Goal: Task Accomplishment & Management: Manage account settings

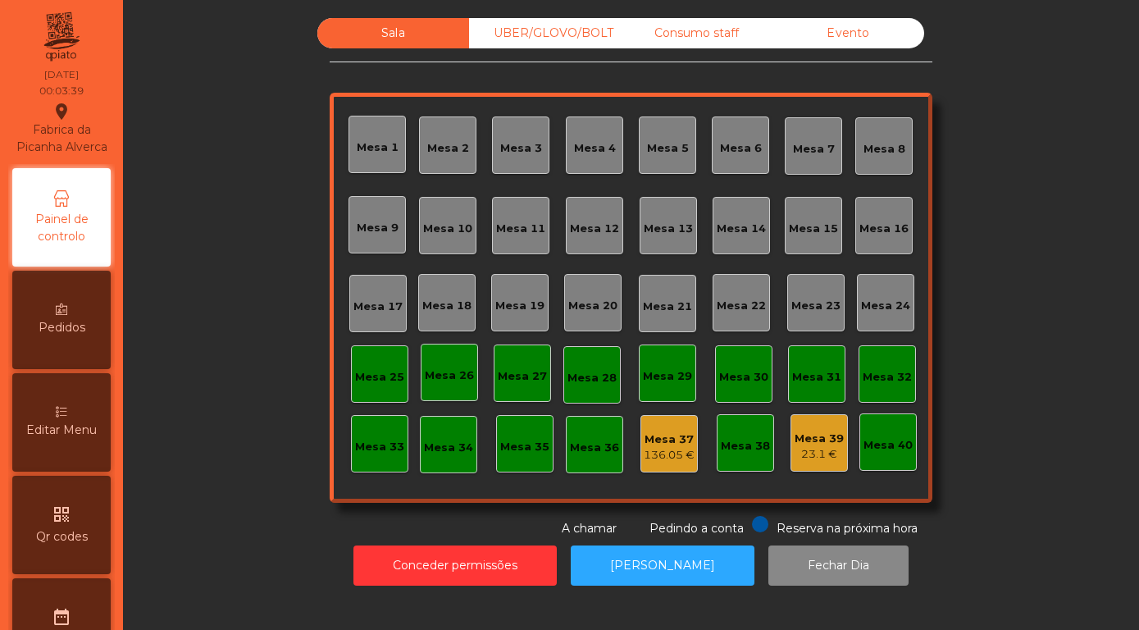
scroll to position [469, 0]
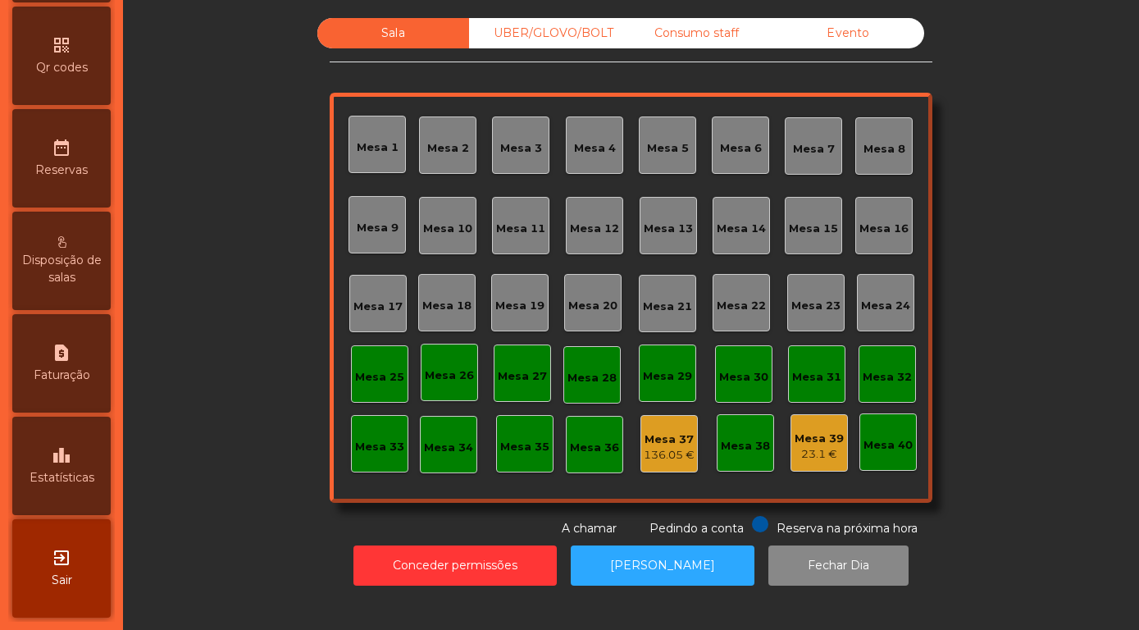
click at [58, 461] on icon "leaderboard" at bounding box center [62, 455] width 20 height 20
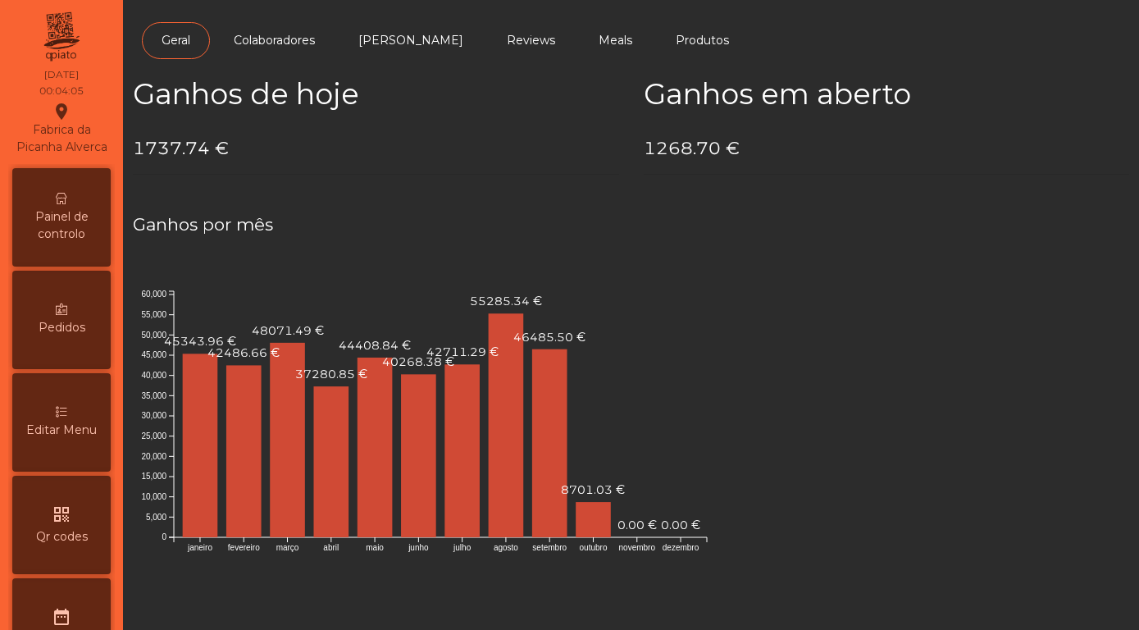
click at [52, 222] on span "Painel de controlo" at bounding box center [61, 225] width 90 height 34
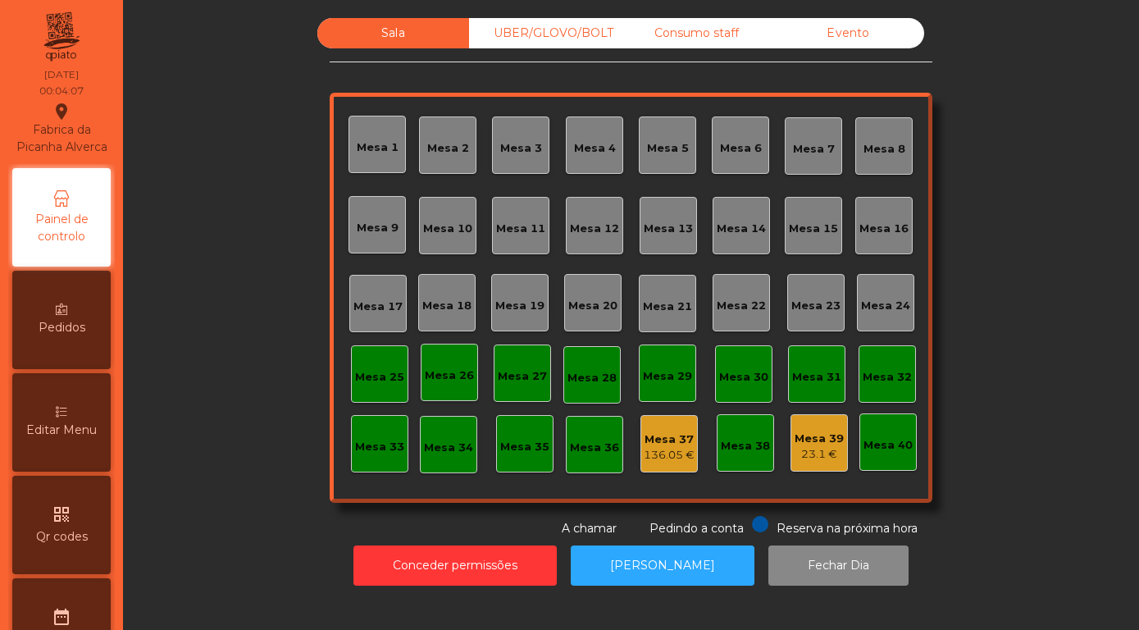
click at [828, 48] on div "Evento" at bounding box center [848, 33] width 152 height 30
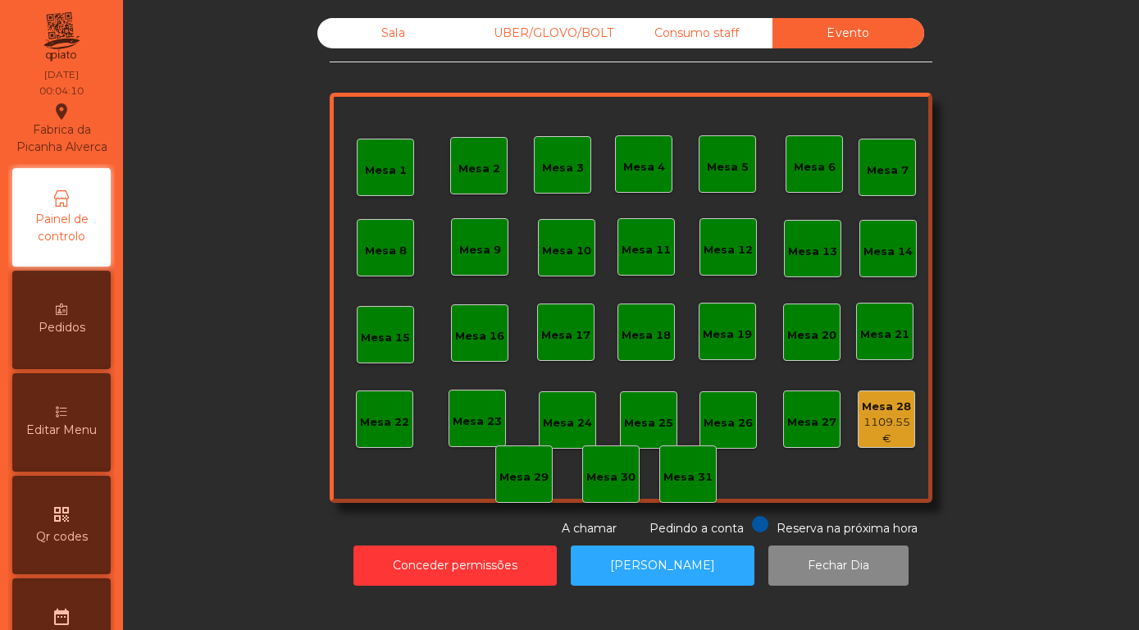
click at [868, 446] on div "1109.55 €" at bounding box center [887, 430] width 56 height 32
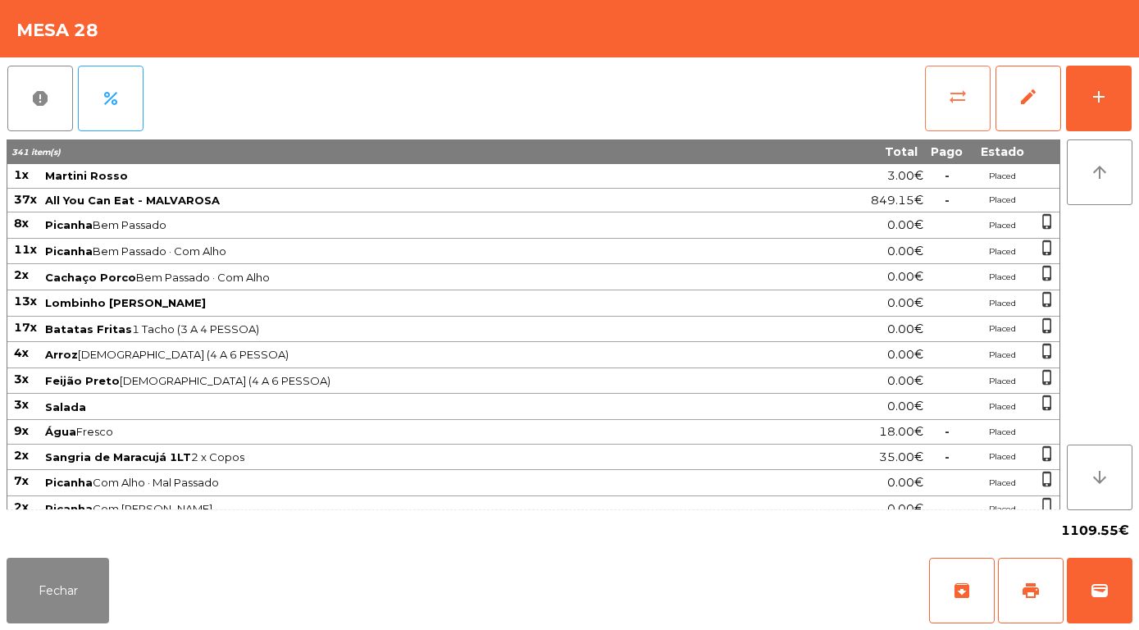
click at [950, 98] on span "sync_alt" at bounding box center [958, 97] width 20 height 20
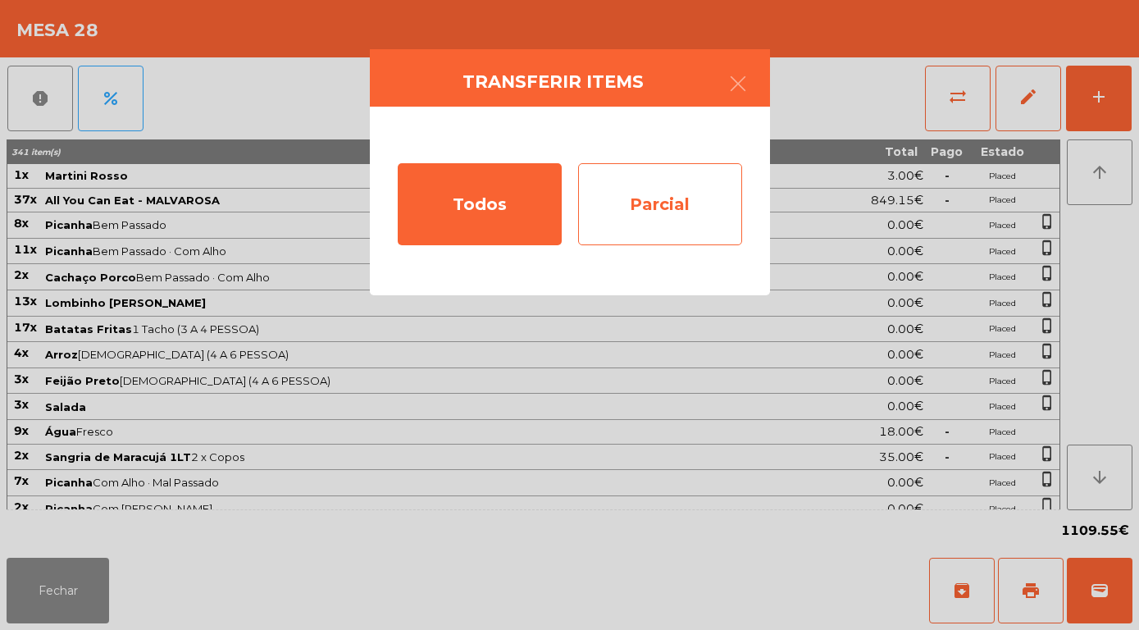
click at [623, 214] on div "Parcial" at bounding box center [660, 204] width 164 height 82
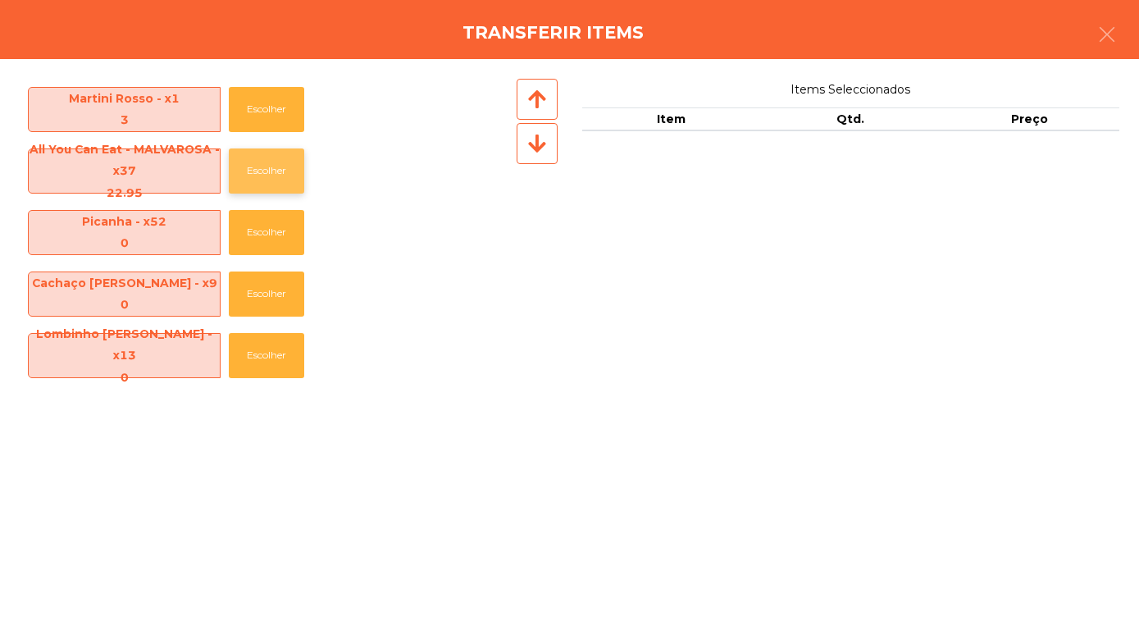
click at [287, 162] on button "Escolher" at bounding box center [266, 170] width 75 height 45
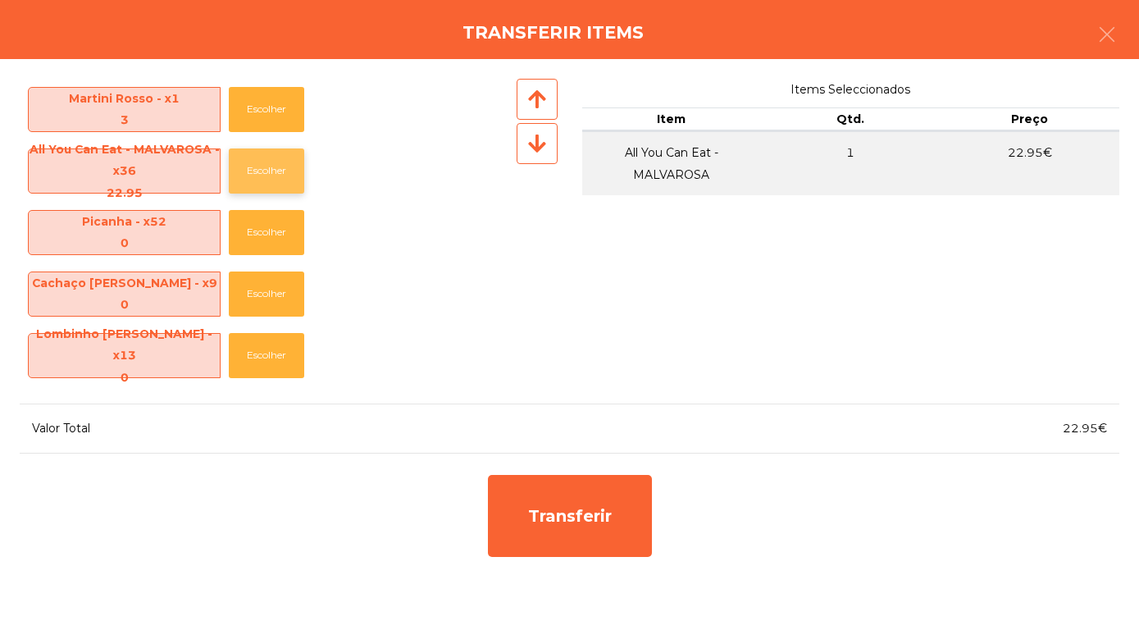
click at [287, 162] on button "Escolher" at bounding box center [266, 170] width 75 height 45
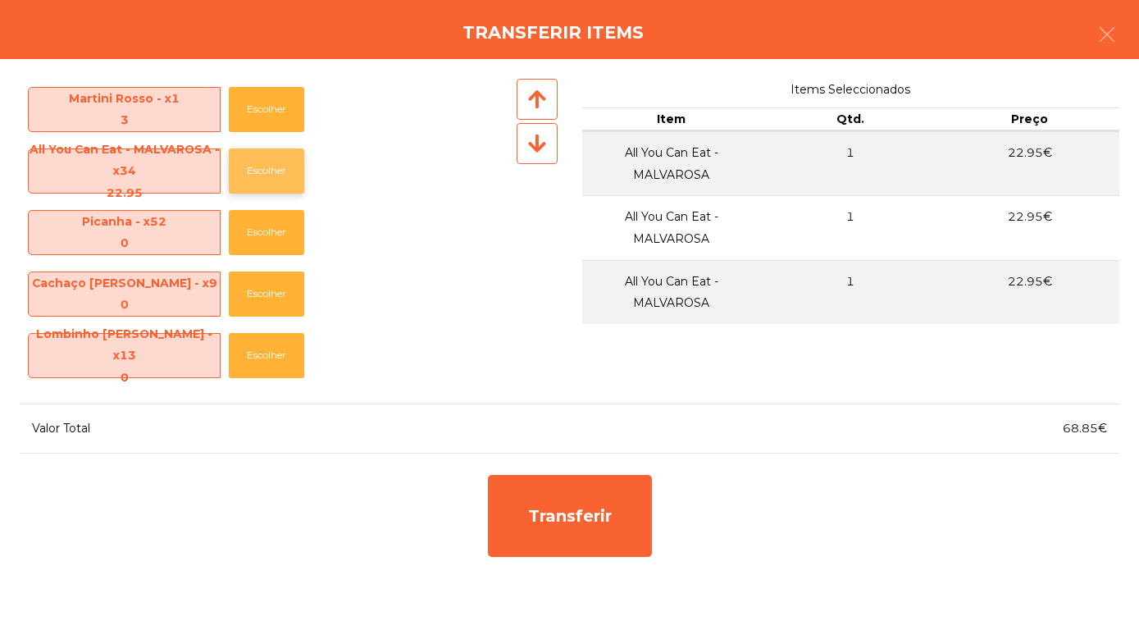
click at [287, 162] on button "Escolher" at bounding box center [266, 170] width 75 height 45
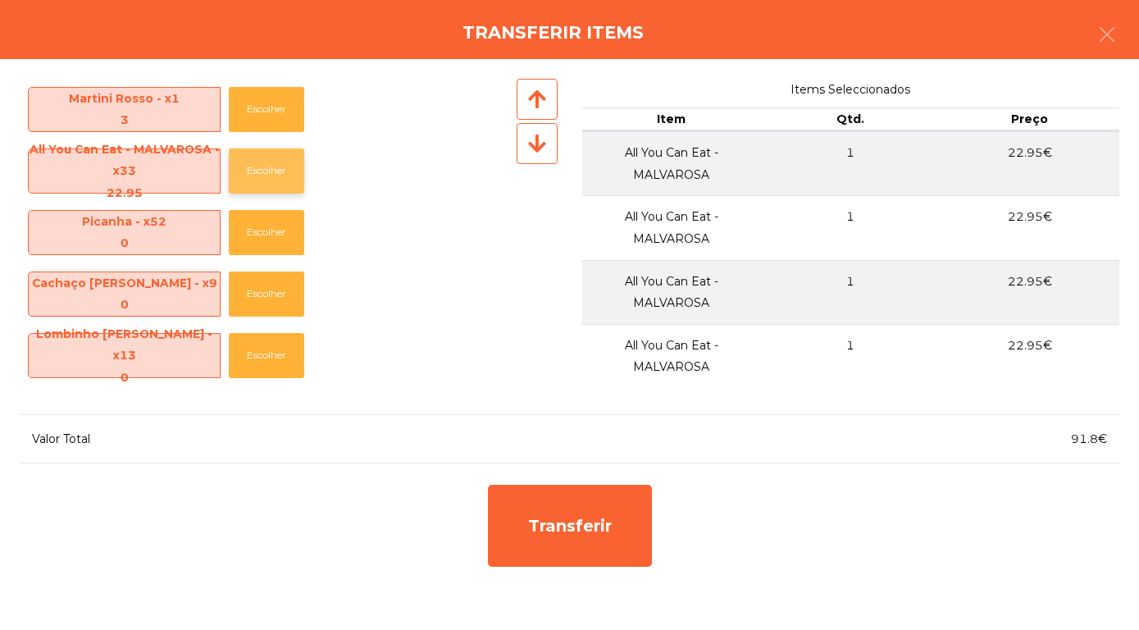
click at [287, 162] on button "Escolher" at bounding box center [266, 170] width 75 height 45
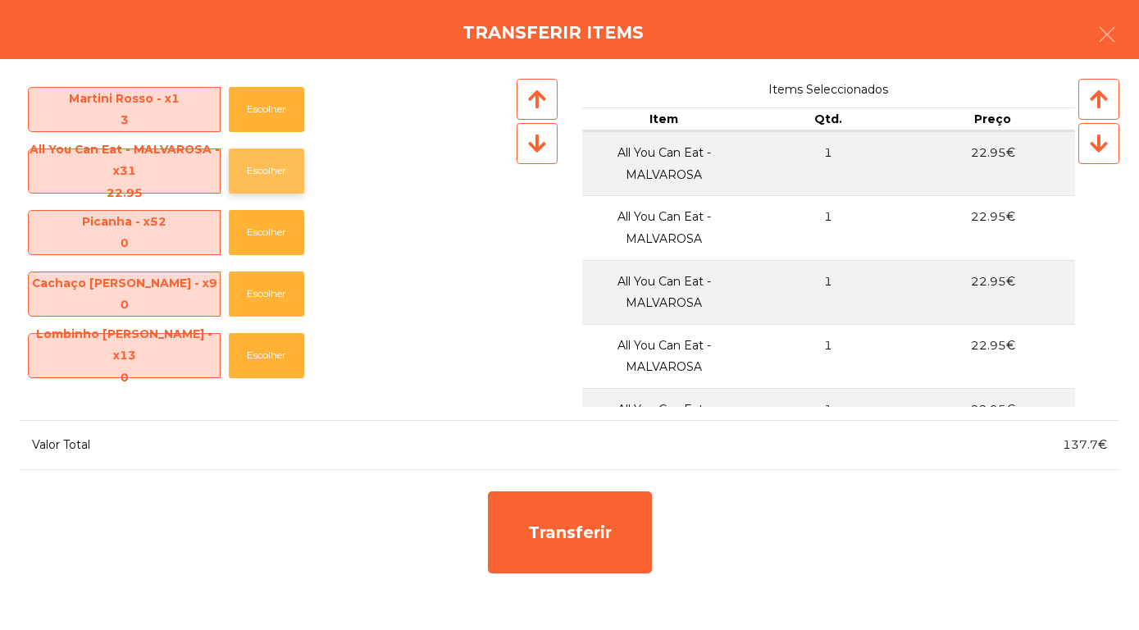
click at [287, 162] on button "Escolher" at bounding box center [266, 170] width 75 height 45
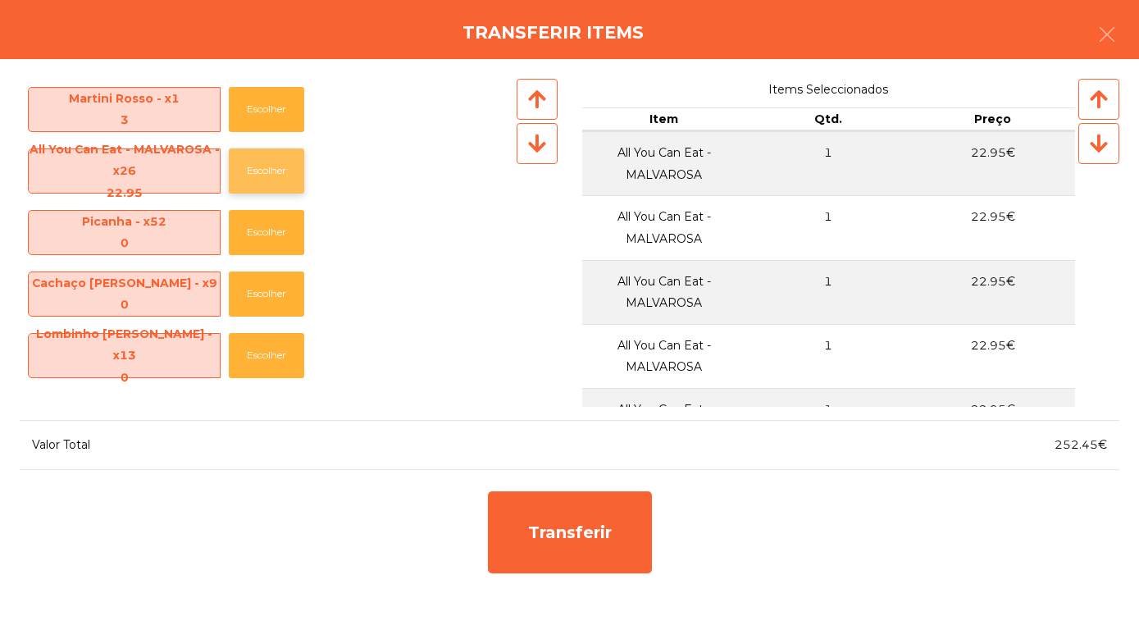
click at [287, 162] on button "Escolher" at bounding box center [266, 170] width 75 height 45
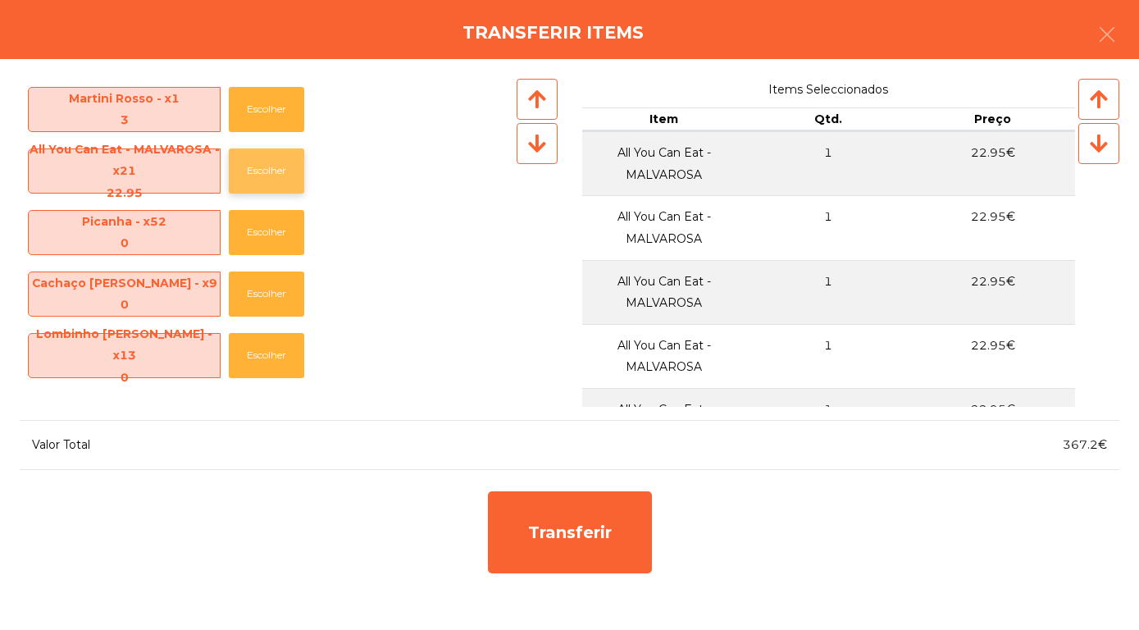
click at [287, 162] on button "Escolher" at bounding box center [266, 170] width 75 height 45
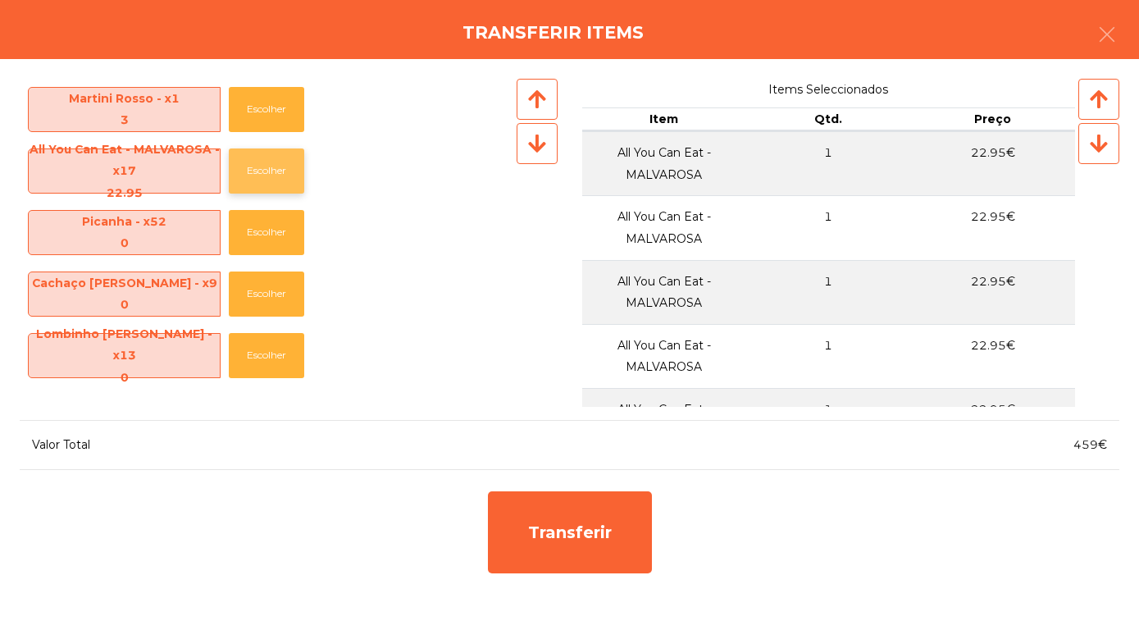
click at [287, 162] on button "Escolher" at bounding box center [266, 170] width 75 height 45
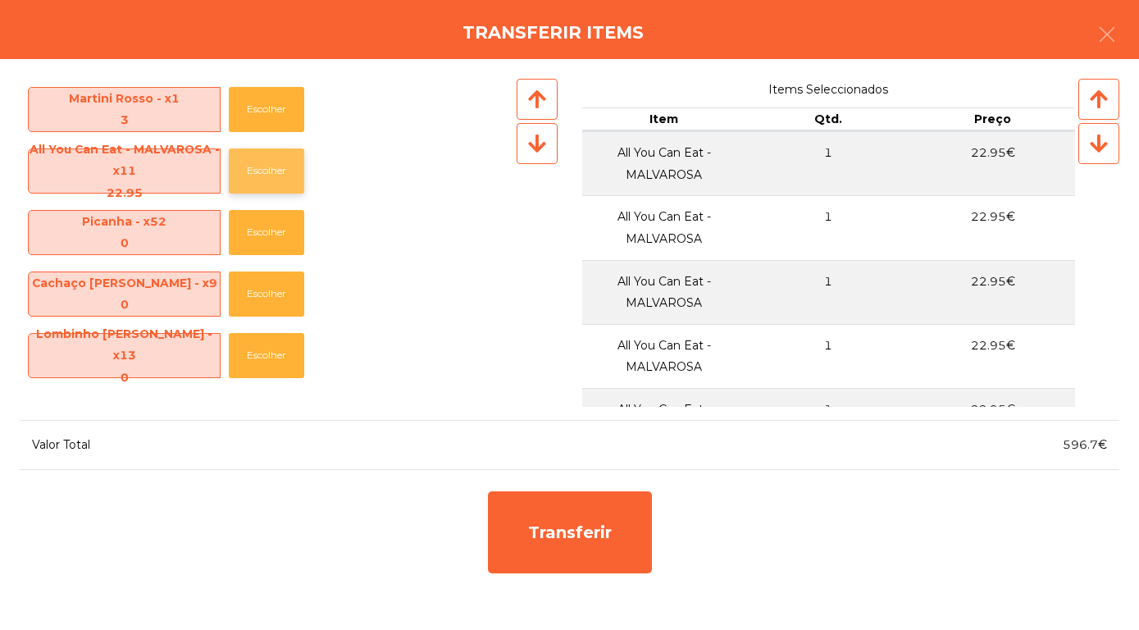
click at [287, 162] on button "Escolher" at bounding box center [266, 170] width 75 height 45
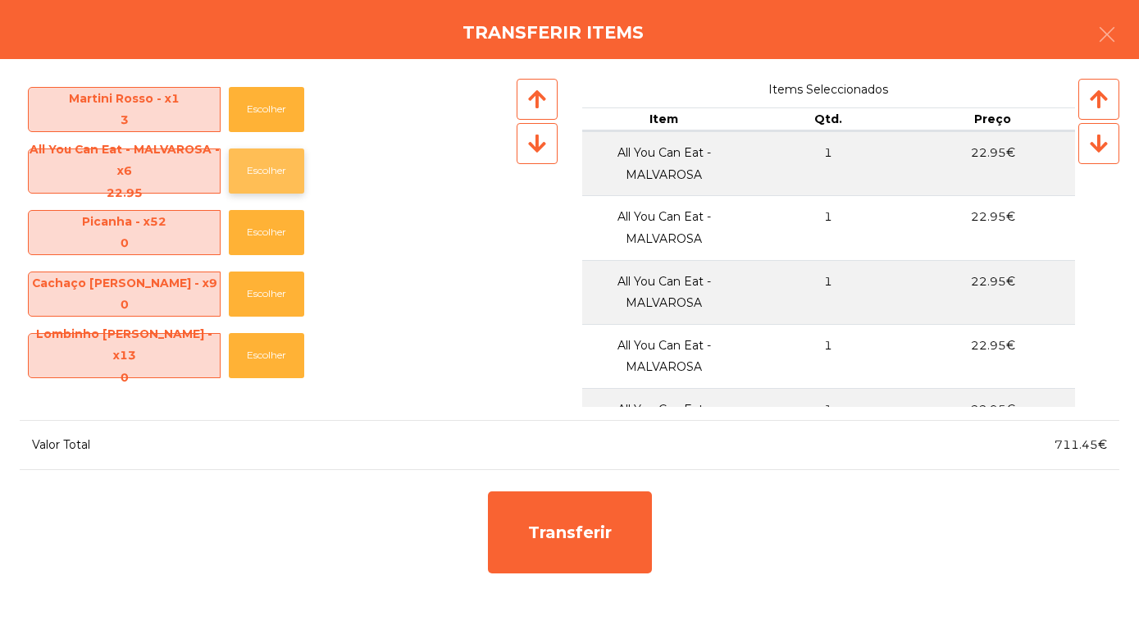
click at [287, 162] on button "Escolher" at bounding box center [266, 170] width 75 height 45
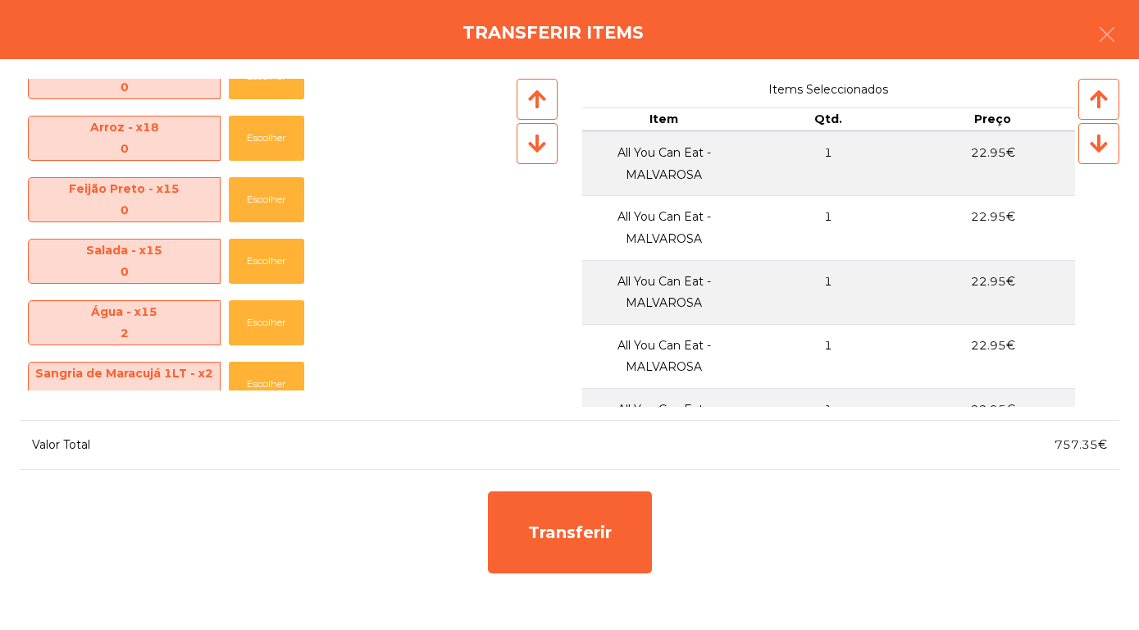
scroll to position [347, 0]
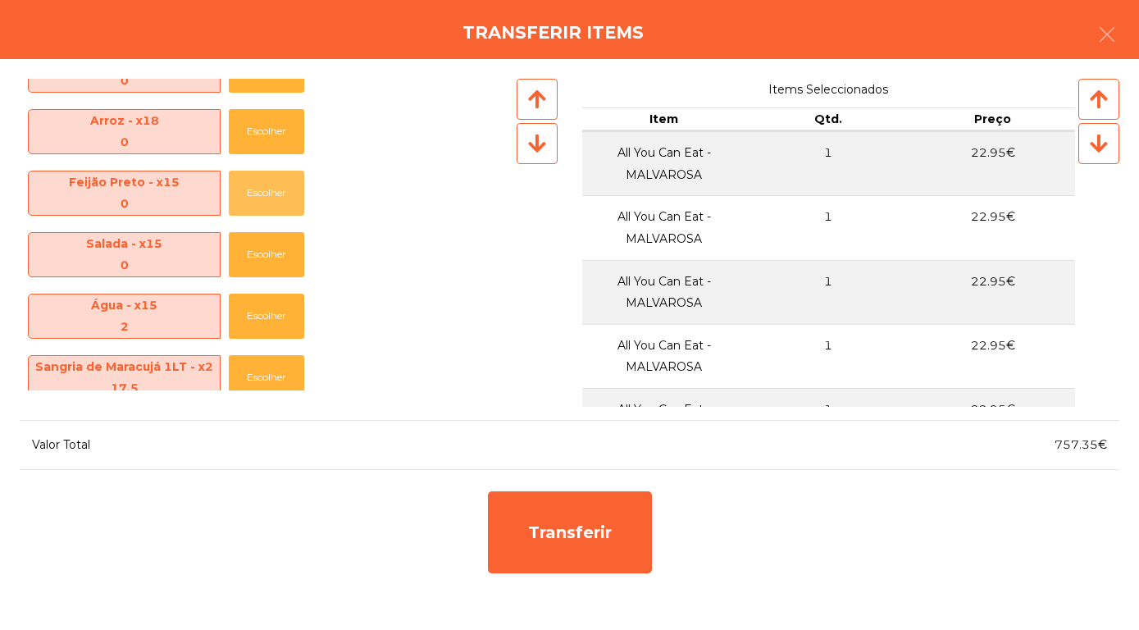
click at [301, 183] on button "Escolher" at bounding box center [266, 193] width 75 height 45
click at [267, 324] on button "Escolher" at bounding box center [266, 316] width 75 height 45
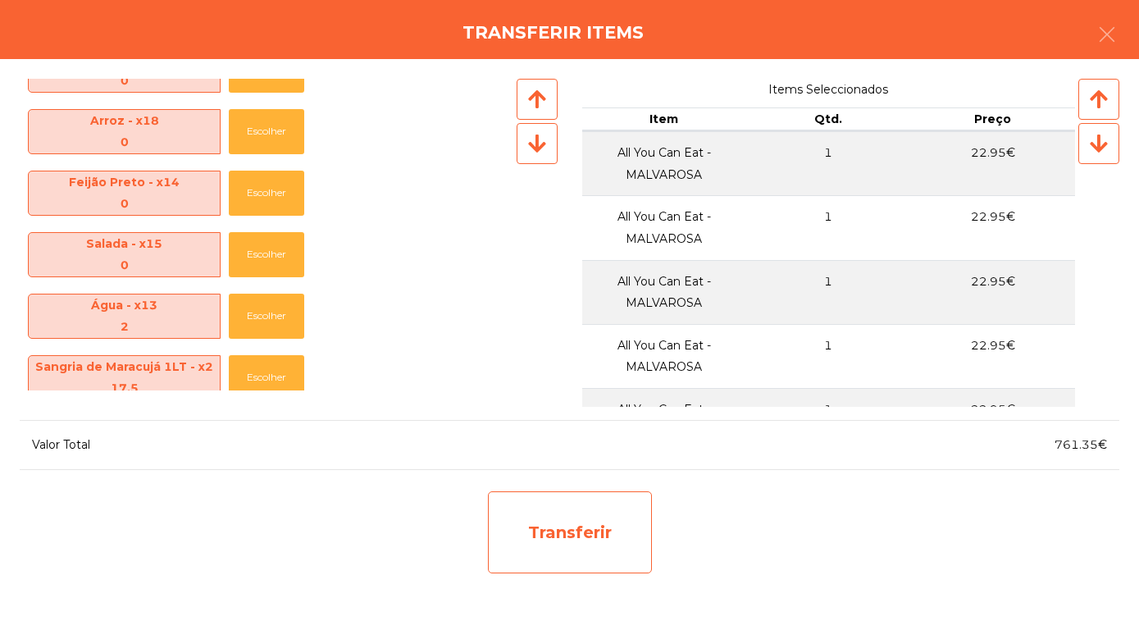
click at [573, 521] on div "Transferir" at bounding box center [570, 532] width 164 height 82
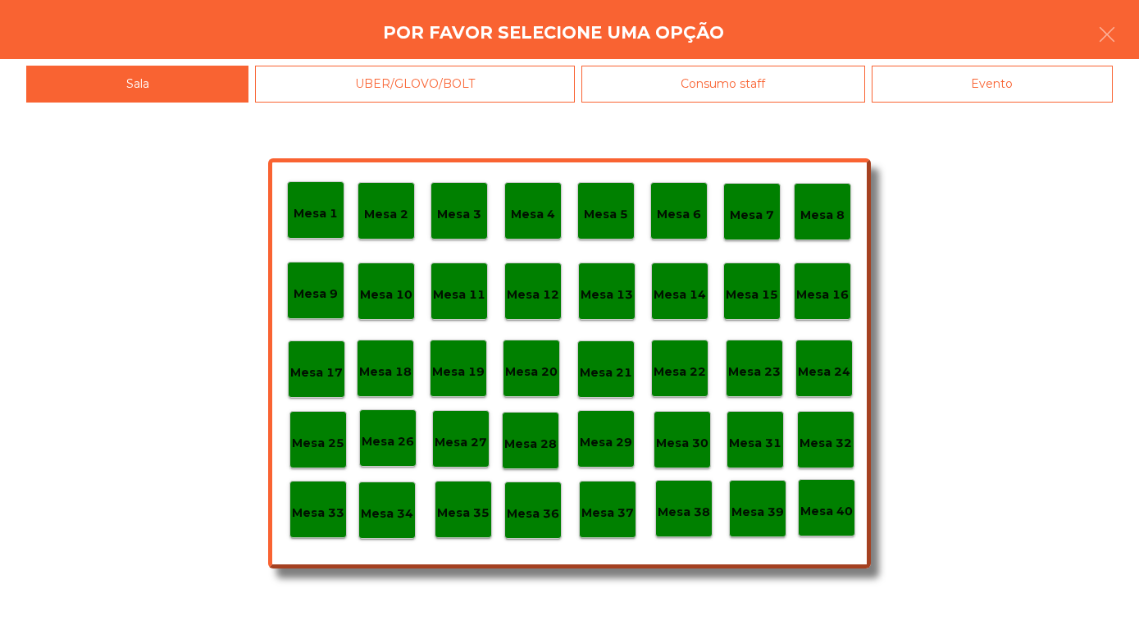
click at [692, 459] on div "Mesa 30" at bounding box center [682, 439] width 57 height 57
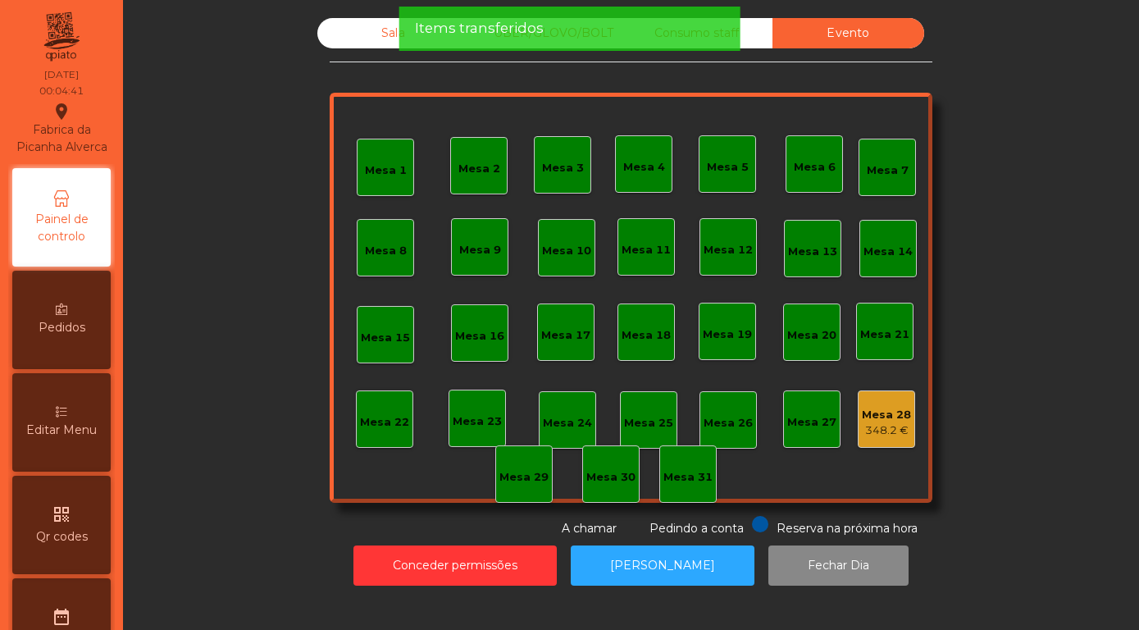
click at [386, 48] on div "Sala" at bounding box center [393, 33] width 152 height 30
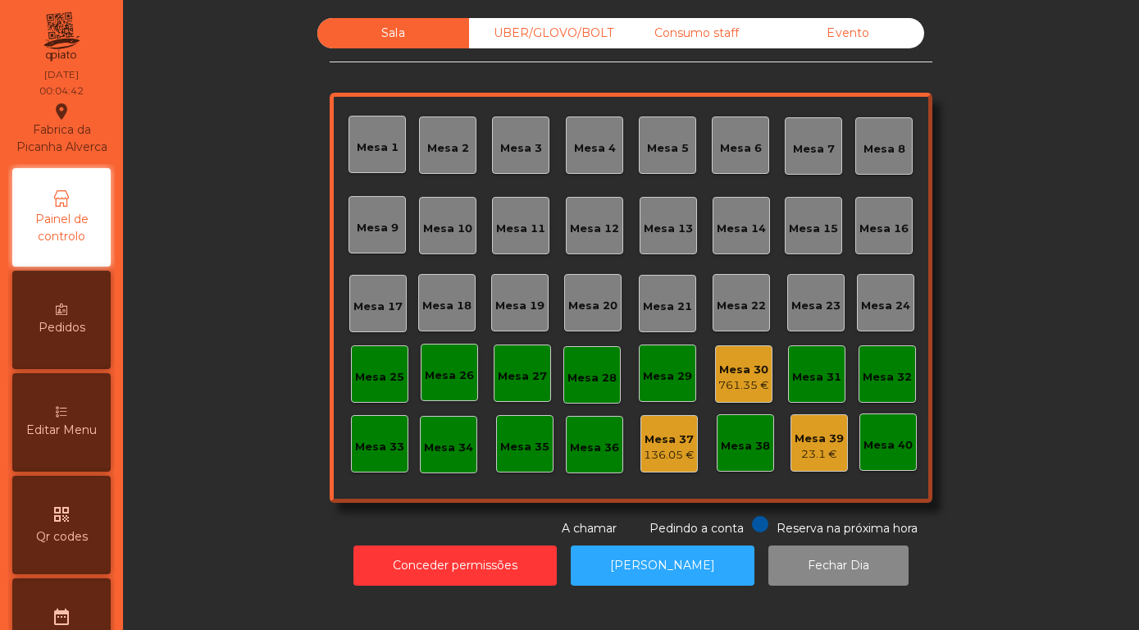
click at [745, 394] on div "761.35 €" at bounding box center [743, 385] width 51 height 16
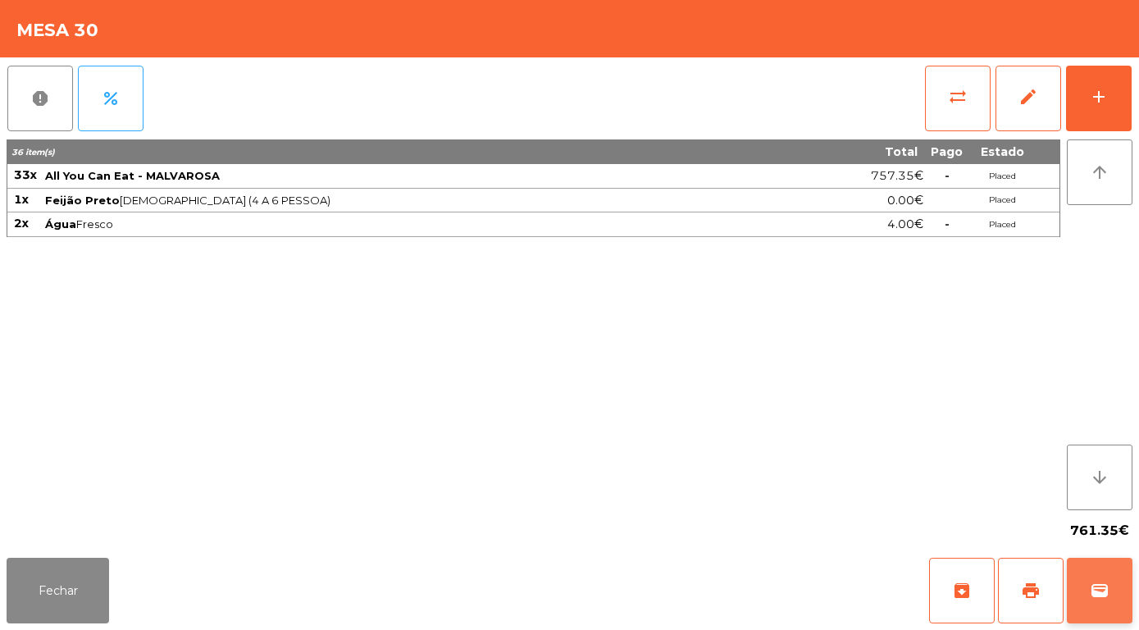
click at [1096, 608] on button "wallet" at bounding box center [1100, 591] width 66 height 66
click at [1111, 609] on button "wallet" at bounding box center [1100, 591] width 66 height 66
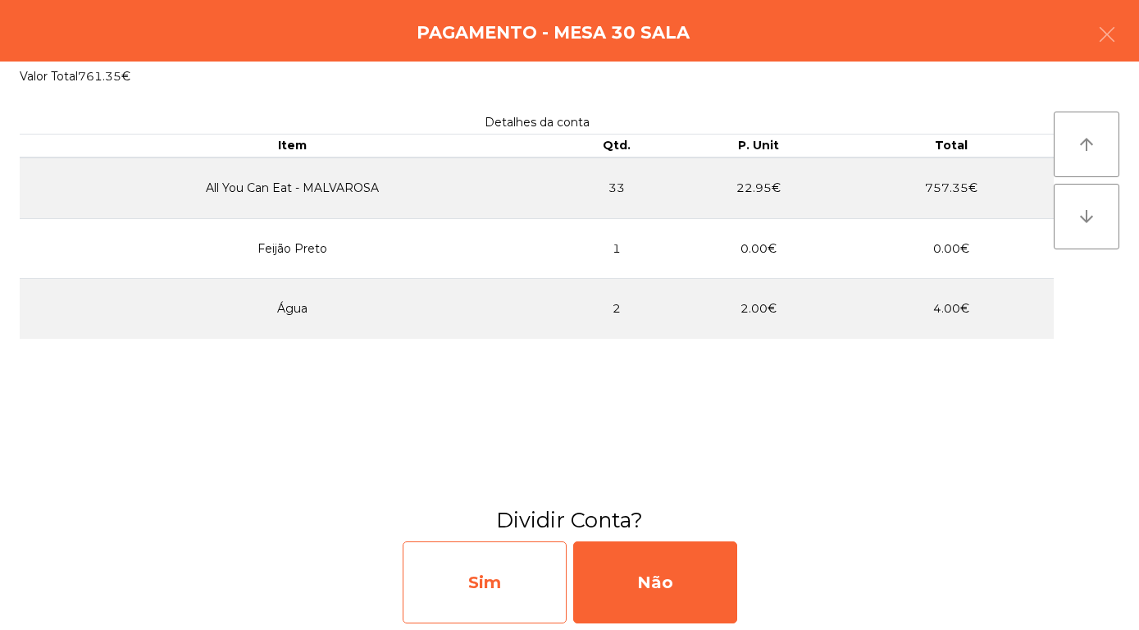
click at [481, 586] on div "Sim" at bounding box center [485, 582] width 164 height 82
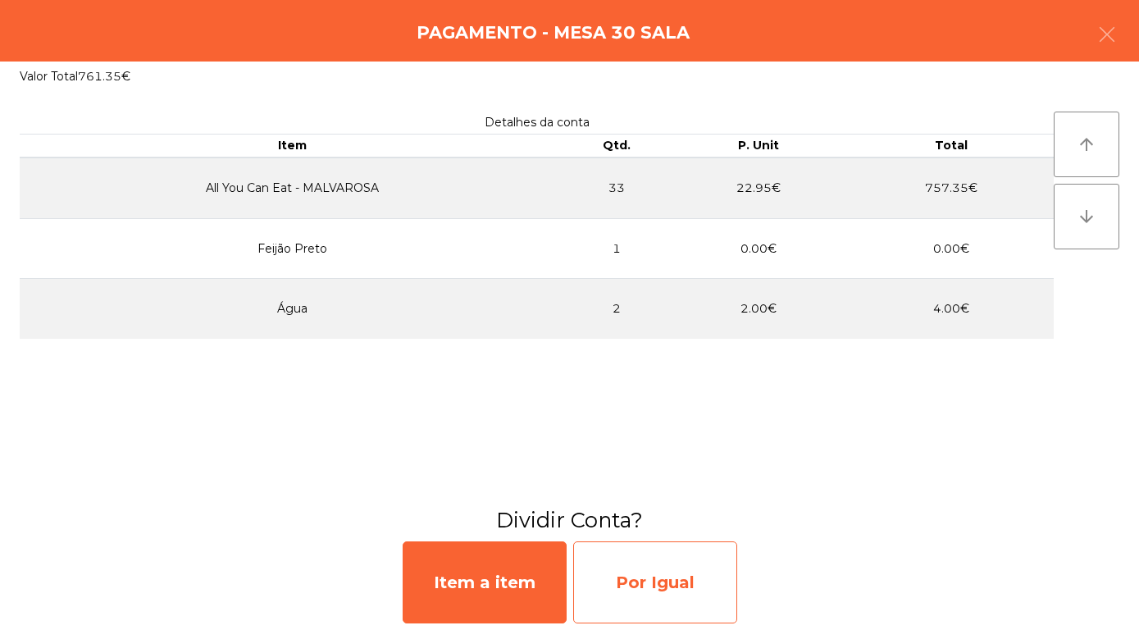
click at [685, 603] on div "Por Igual" at bounding box center [655, 582] width 164 height 82
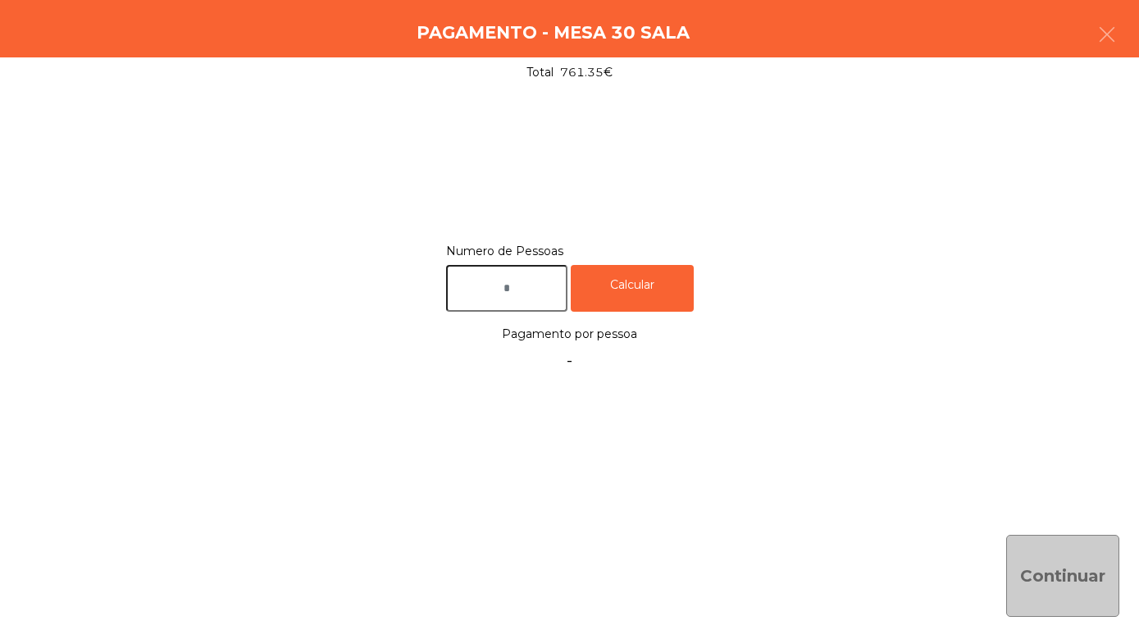
click at [533, 278] on input "text" at bounding box center [506, 288] width 121 height 47
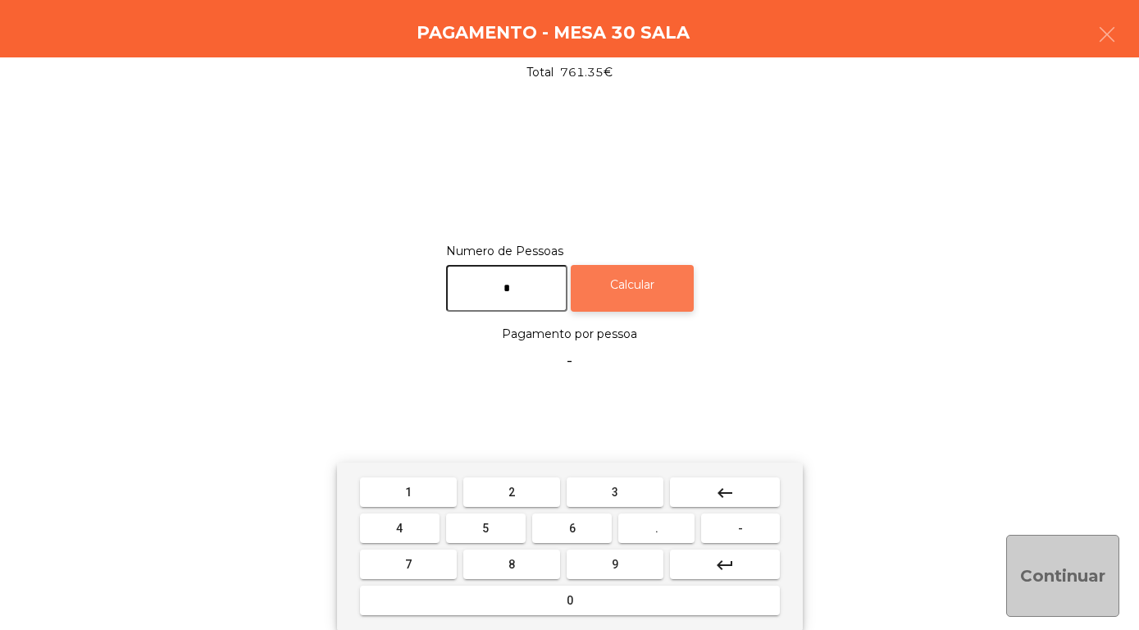
type input "*"
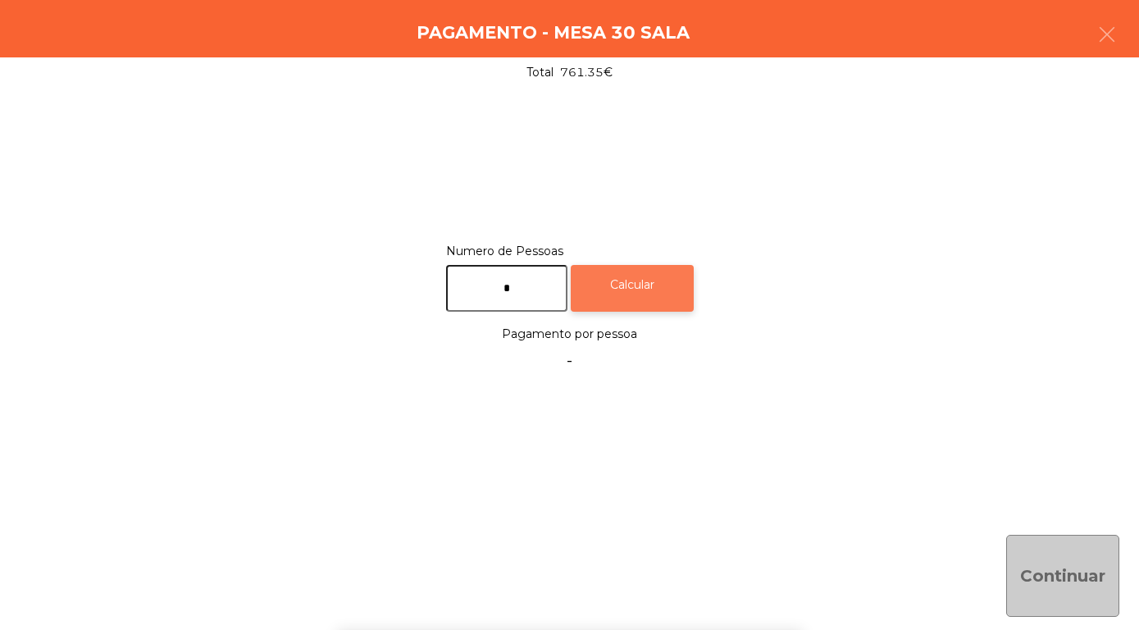
click at [688, 272] on div "Calcular" at bounding box center [632, 288] width 123 height 47
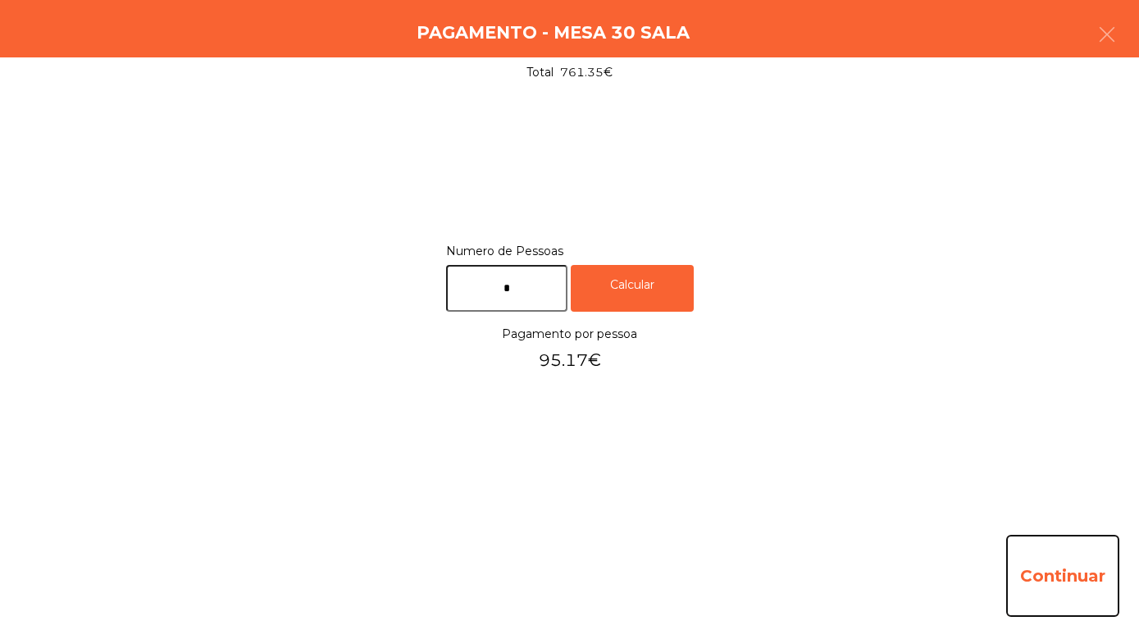
click at [1046, 595] on button "Continuar" at bounding box center [1062, 576] width 113 height 82
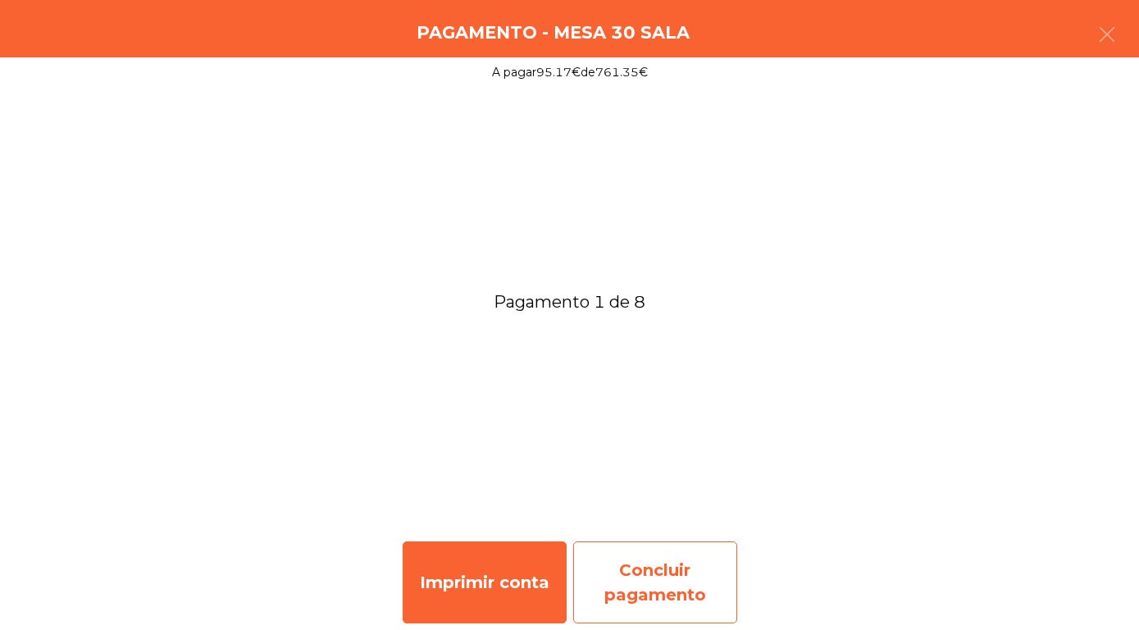
click at [679, 593] on div "Concluir pagamento" at bounding box center [655, 582] width 164 height 82
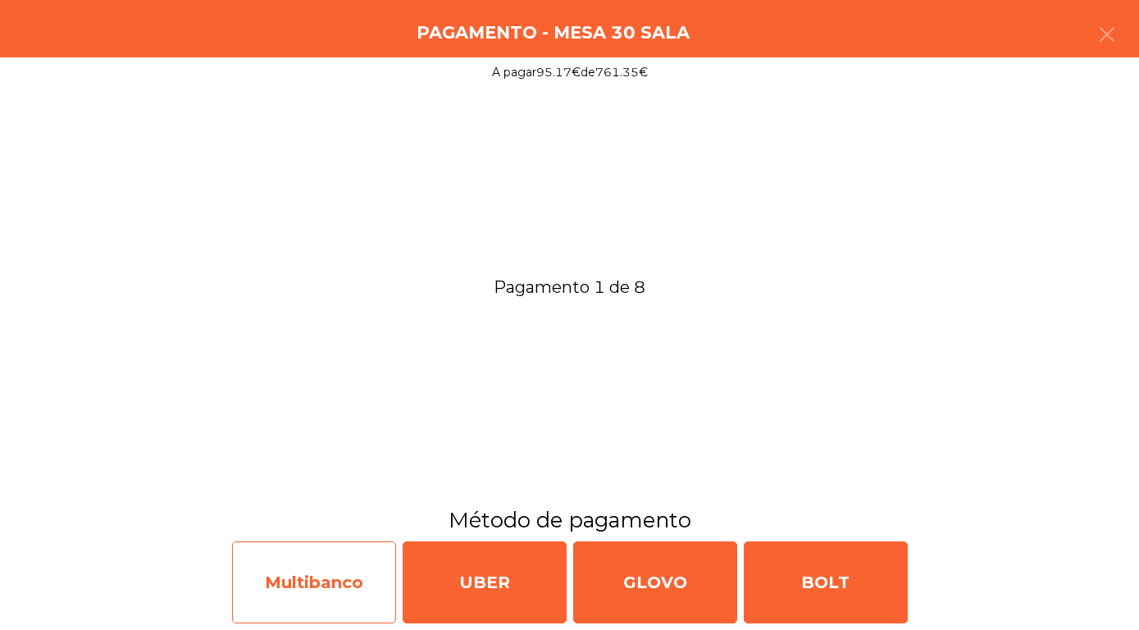
click at [336, 594] on div "Multibanco" at bounding box center [314, 582] width 164 height 82
select select "**"
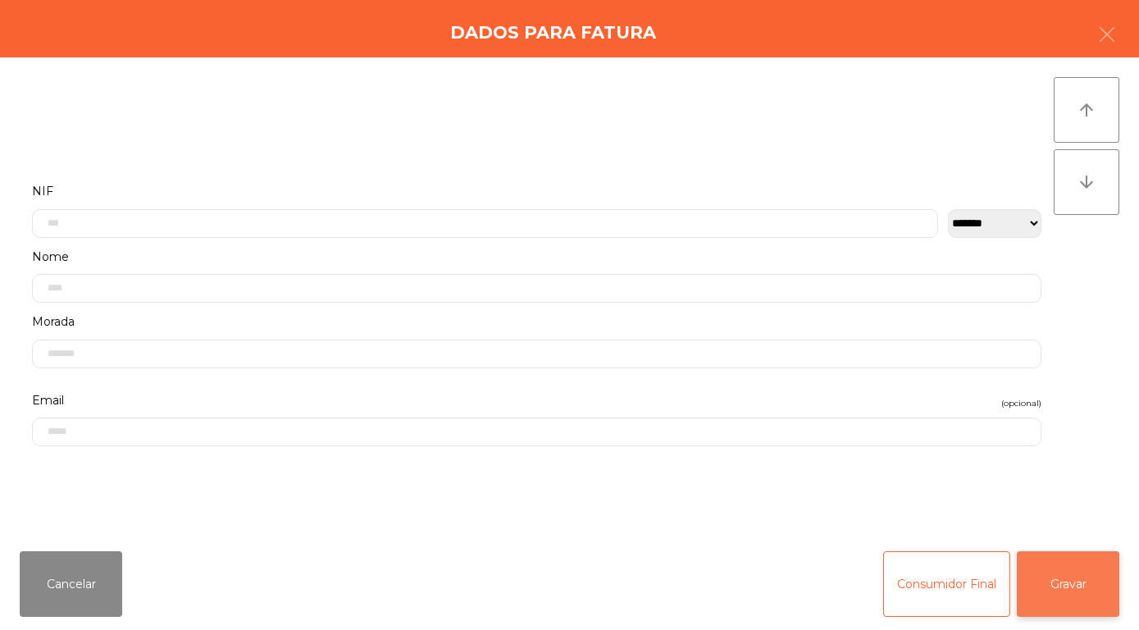
click at [1072, 590] on button "Gravar" at bounding box center [1068, 584] width 103 height 66
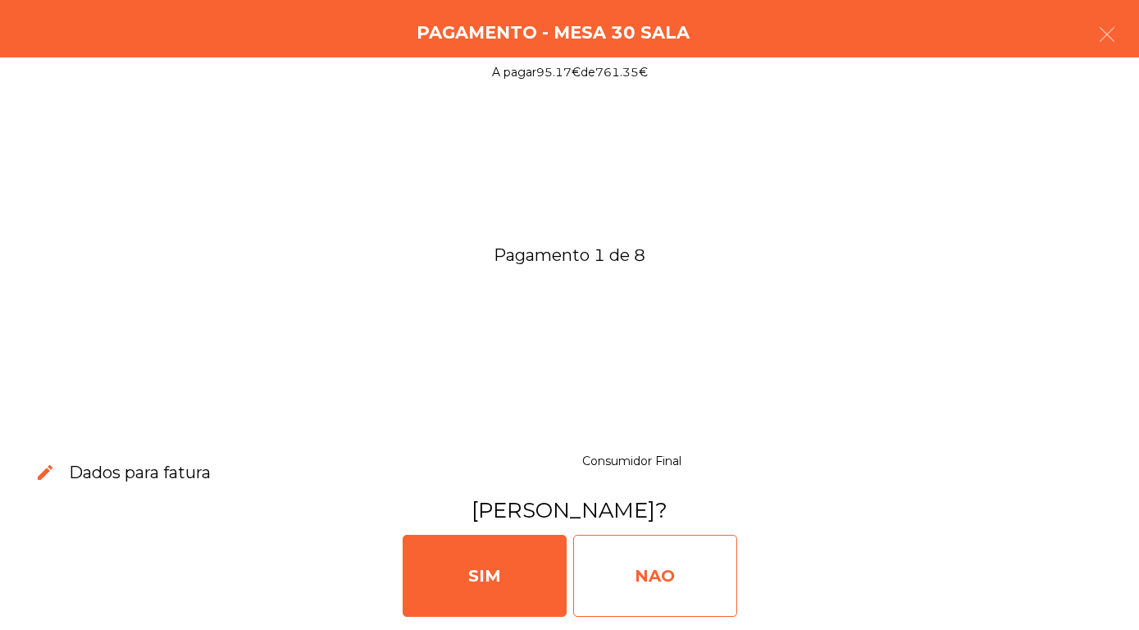
click at [668, 581] on div "NAO" at bounding box center [655, 576] width 164 height 82
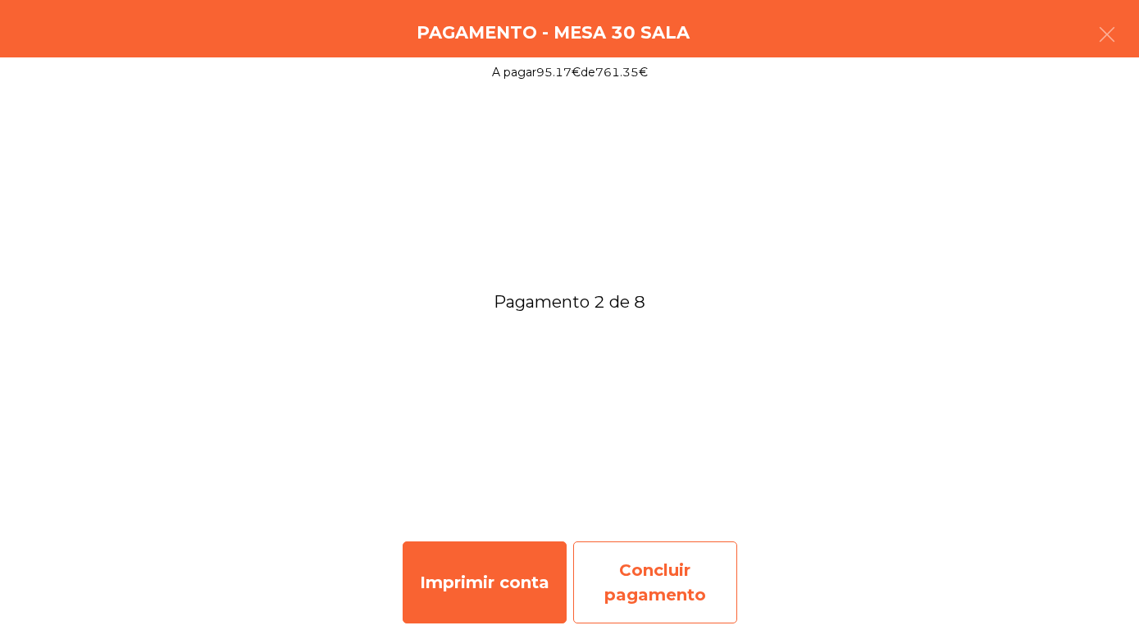
click at [655, 583] on div "Concluir pagamento" at bounding box center [655, 582] width 164 height 82
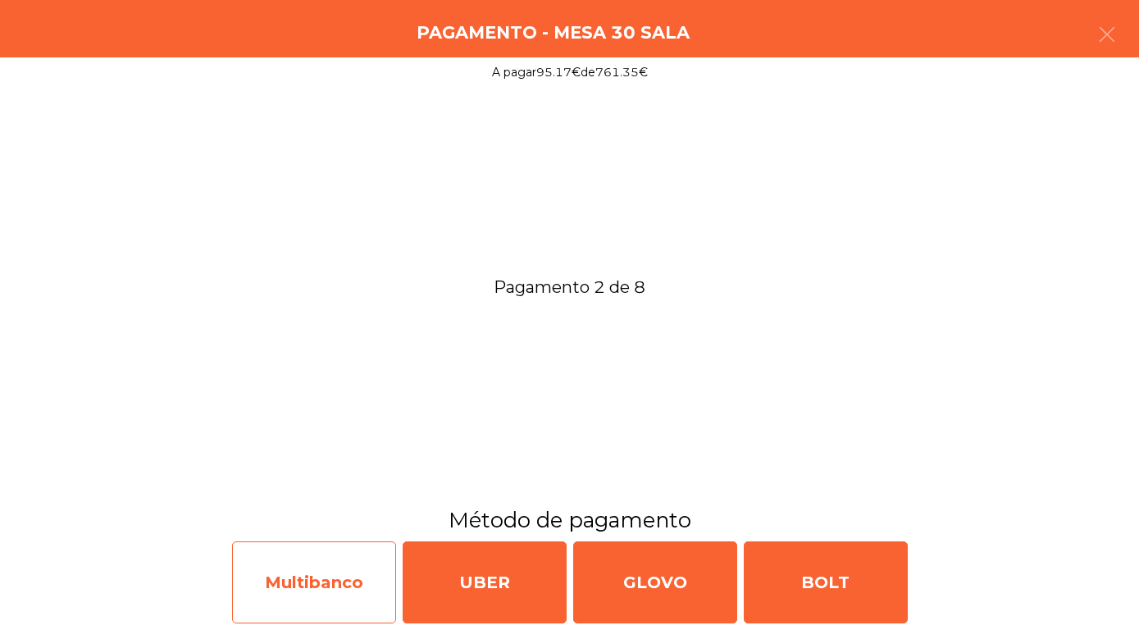
click at [325, 578] on div "Multibanco" at bounding box center [314, 582] width 164 height 82
select select "**"
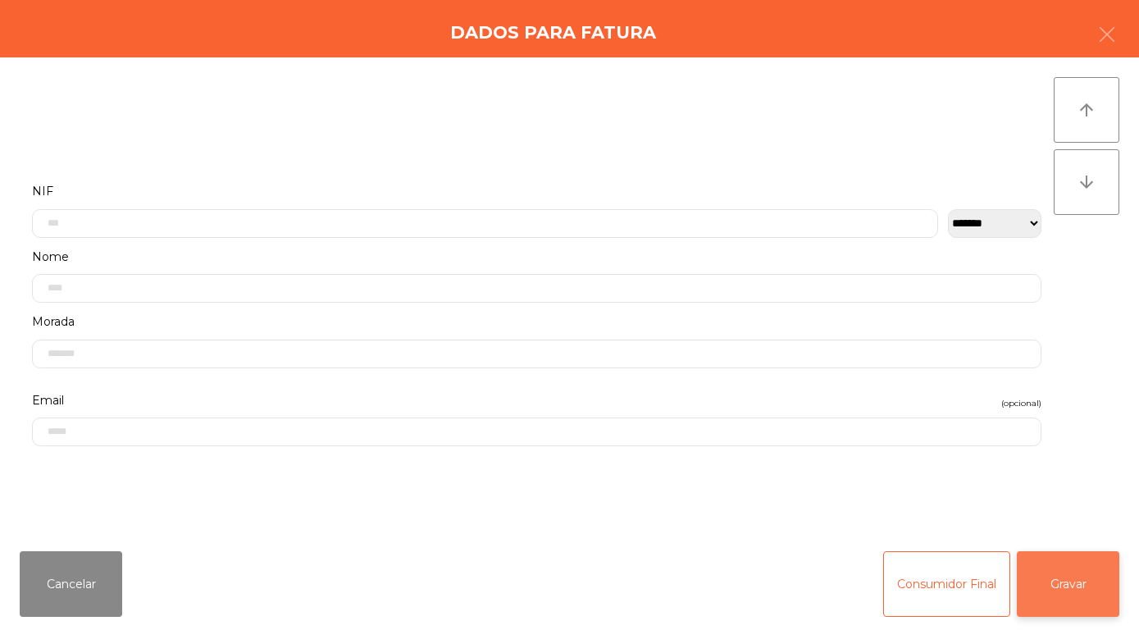
click at [1079, 591] on button "Gravar" at bounding box center [1068, 584] width 103 height 66
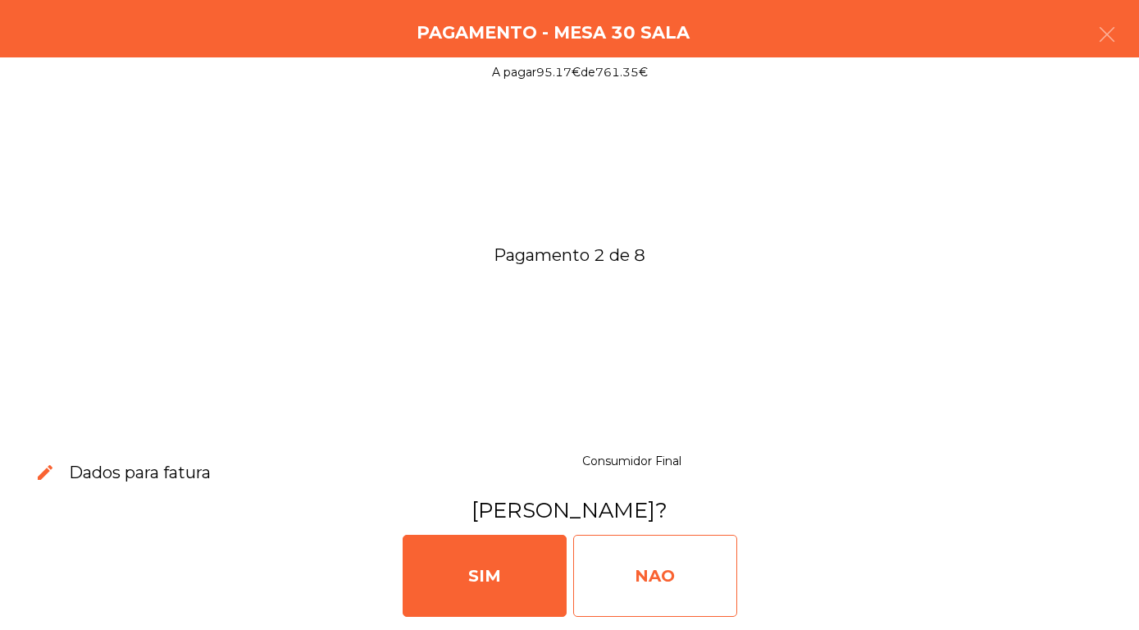
click at [642, 568] on div "NAO" at bounding box center [655, 576] width 164 height 82
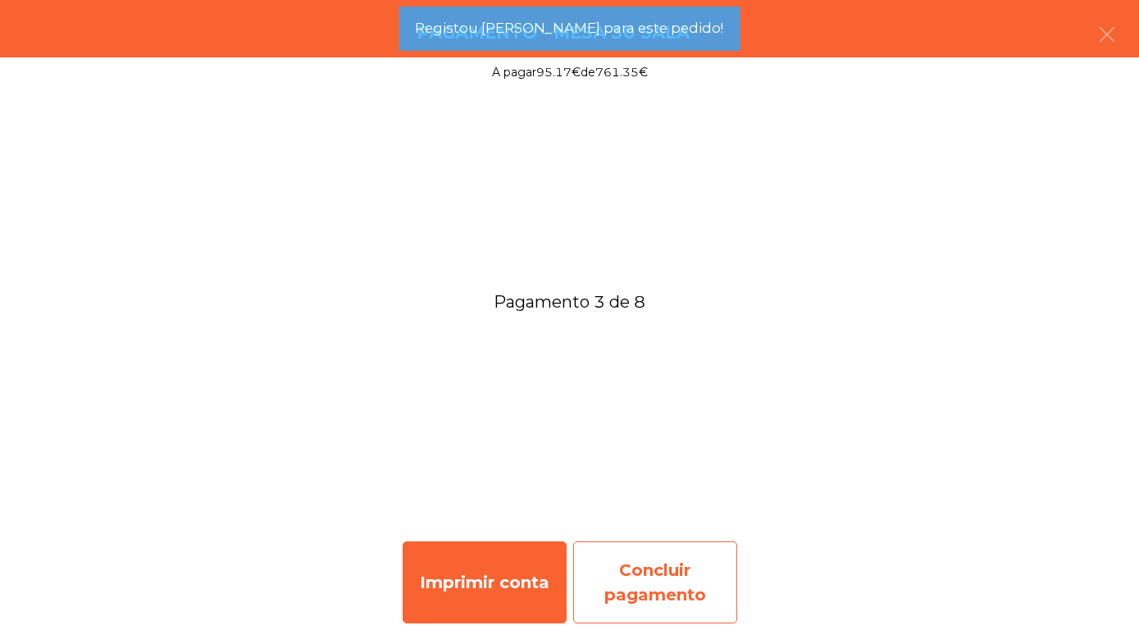
click at [660, 592] on div "Concluir pagamento" at bounding box center [655, 582] width 164 height 82
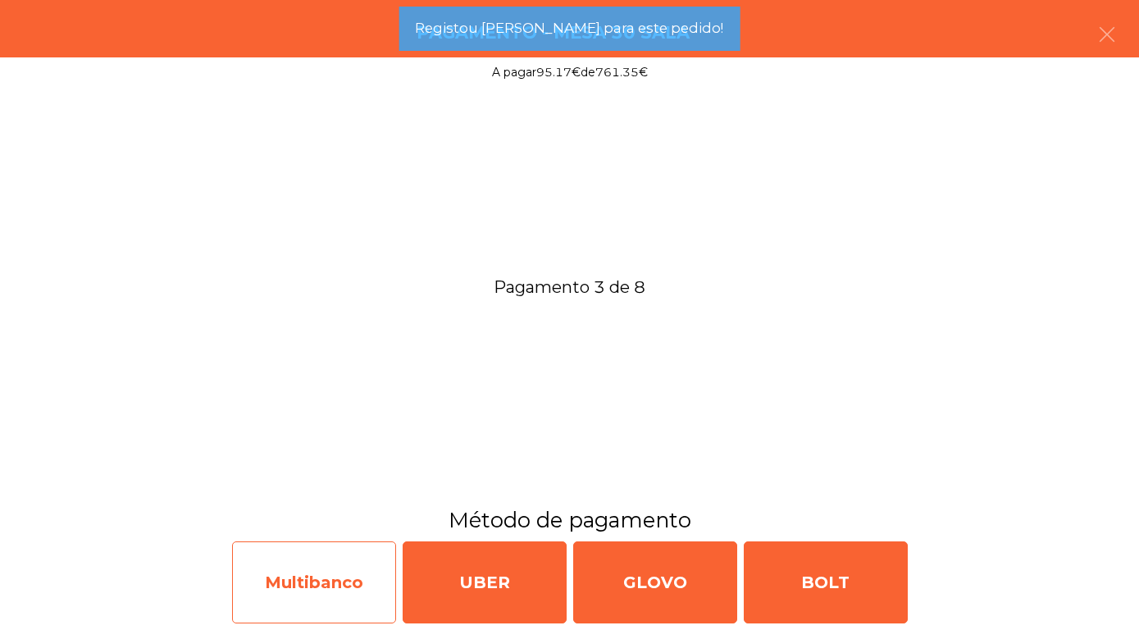
click at [279, 589] on div "Multibanco" at bounding box center [314, 582] width 164 height 82
select select "**"
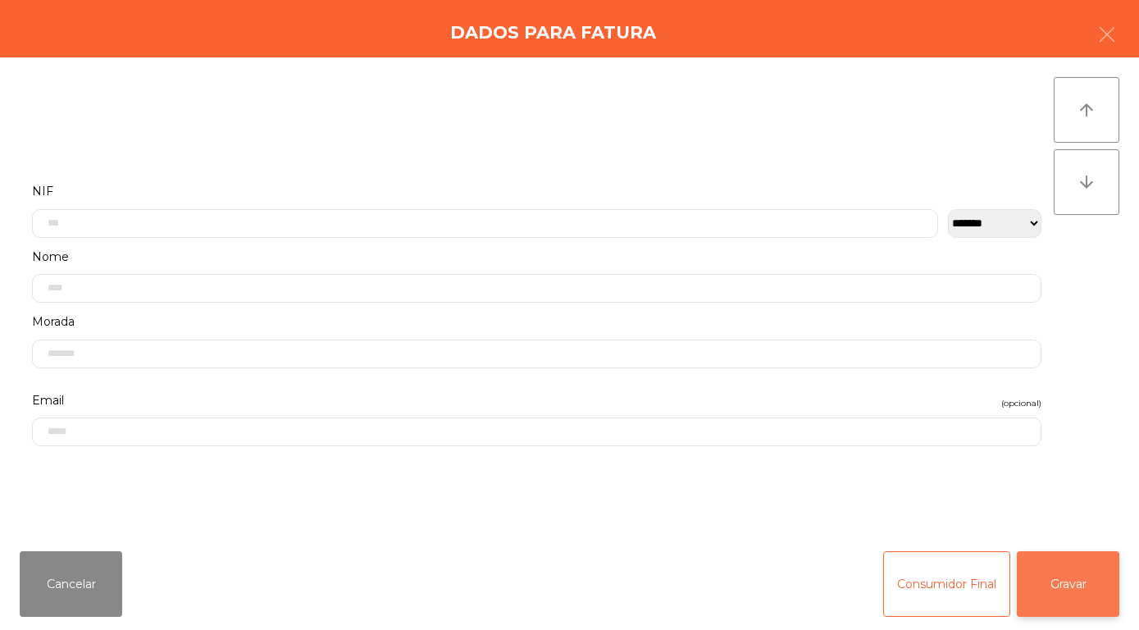
click at [1114, 595] on button "Gravar" at bounding box center [1068, 584] width 103 height 66
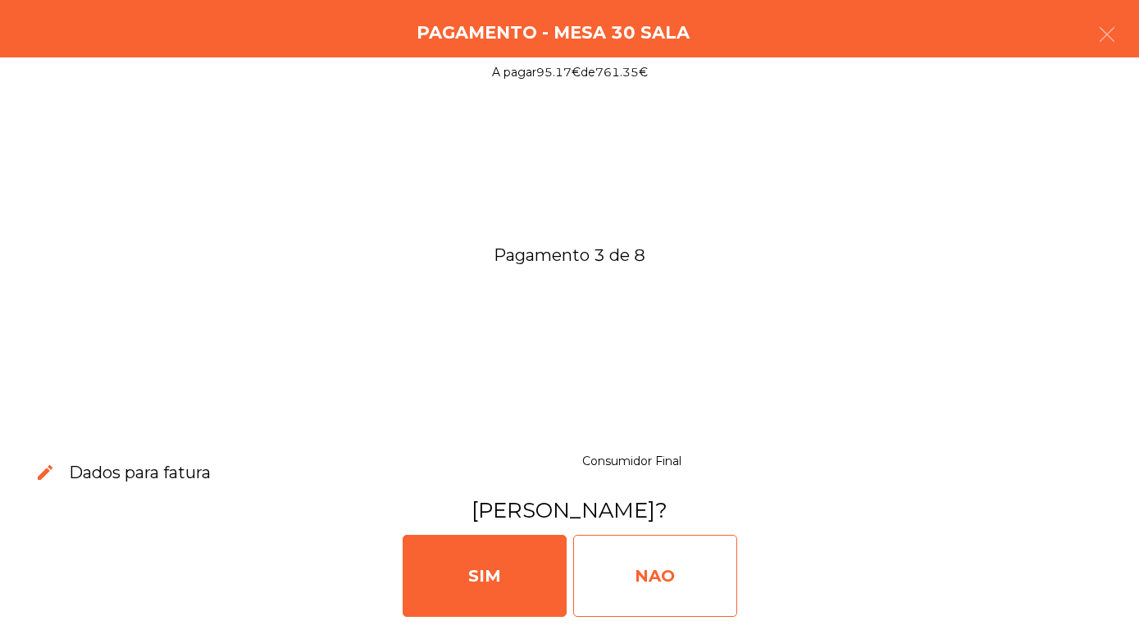
click at [649, 585] on div "NAO" at bounding box center [655, 576] width 164 height 82
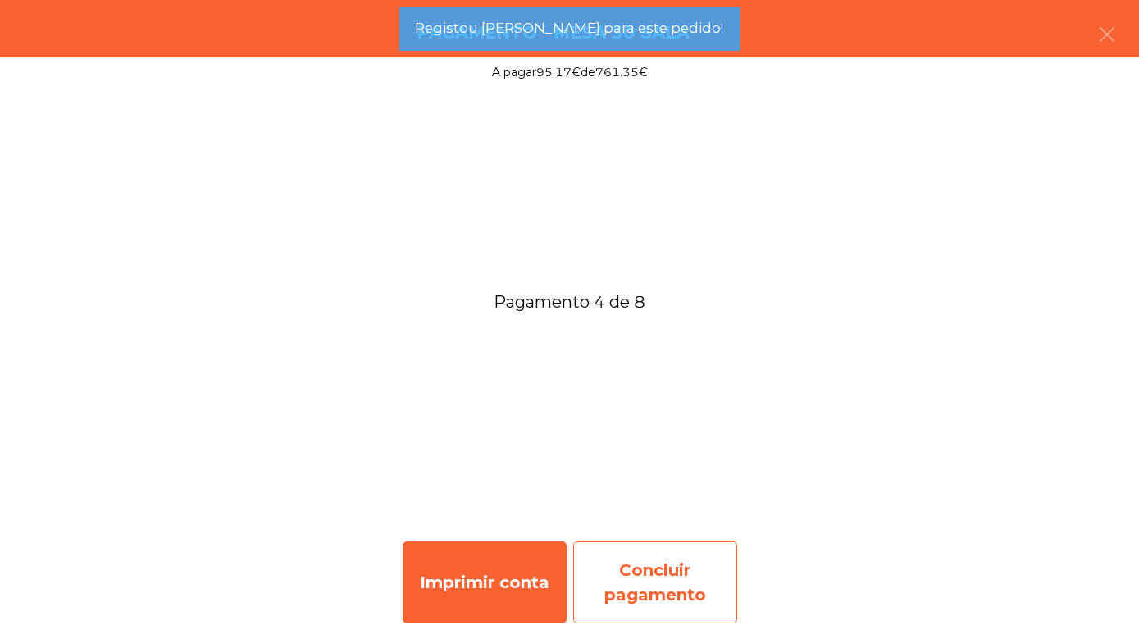
click at [655, 599] on div "Concluir pagamento" at bounding box center [655, 582] width 164 height 82
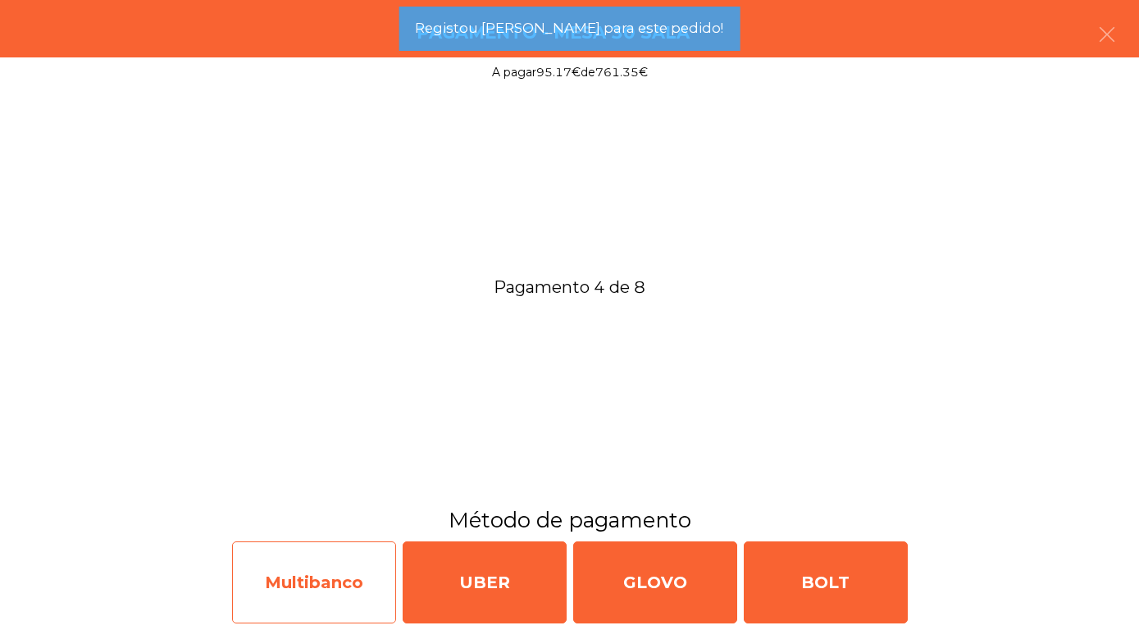
click at [299, 579] on div "Multibanco" at bounding box center [314, 582] width 164 height 82
select select "**"
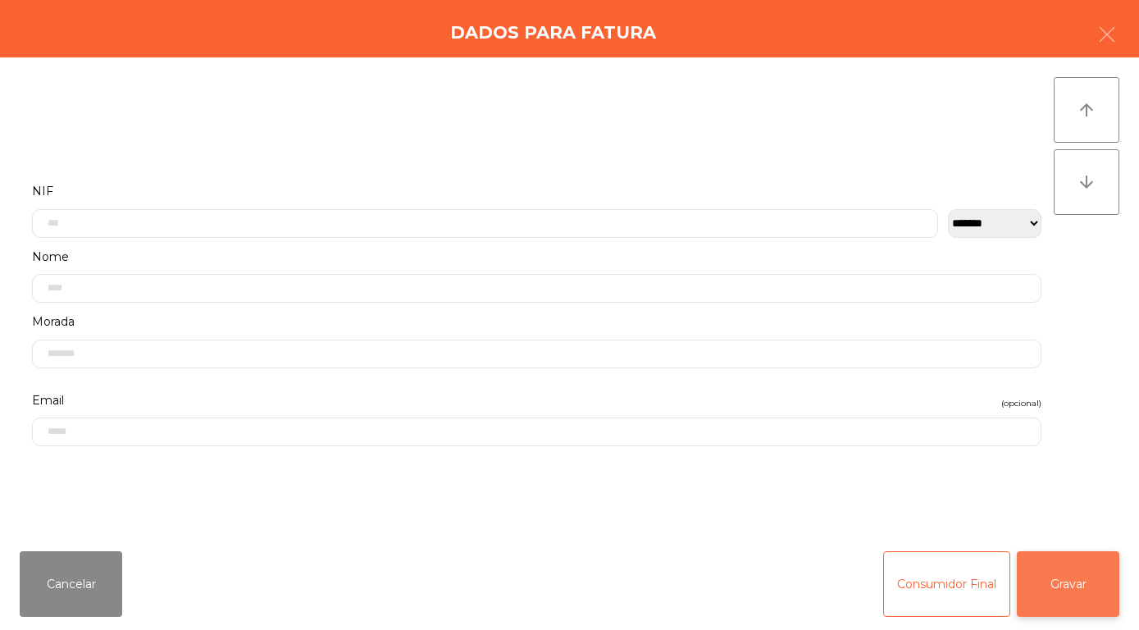
click at [1096, 589] on button "Gravar" at bounding box center [1068, 584] width 103 height 66
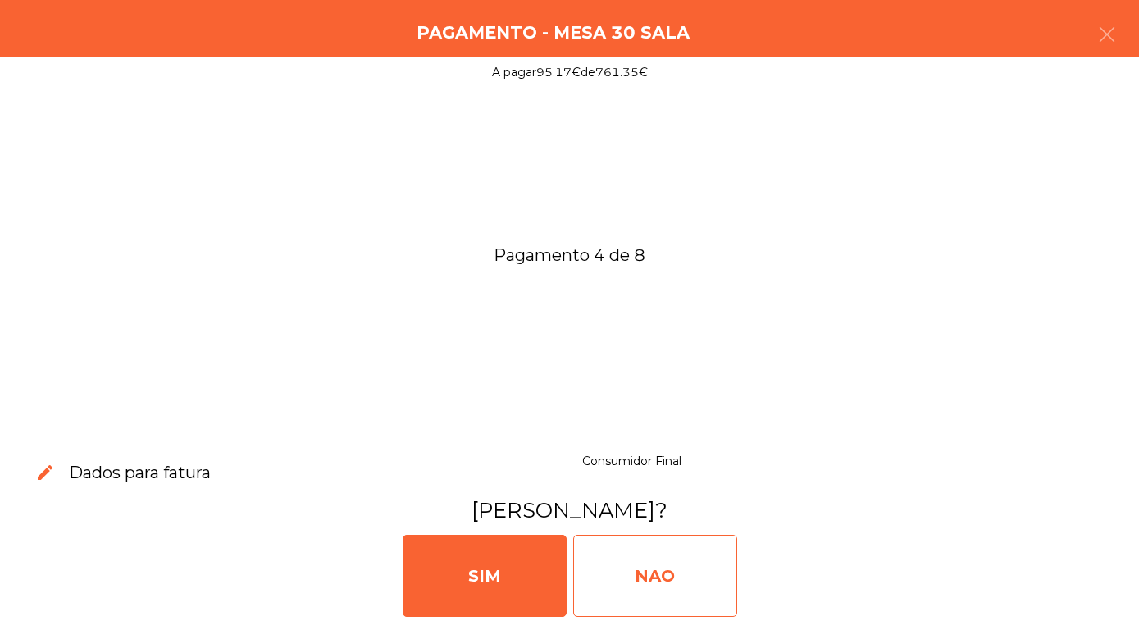
click at [634, 572] on div "NAO" at bounding box center [655, 576] width 164 height 82
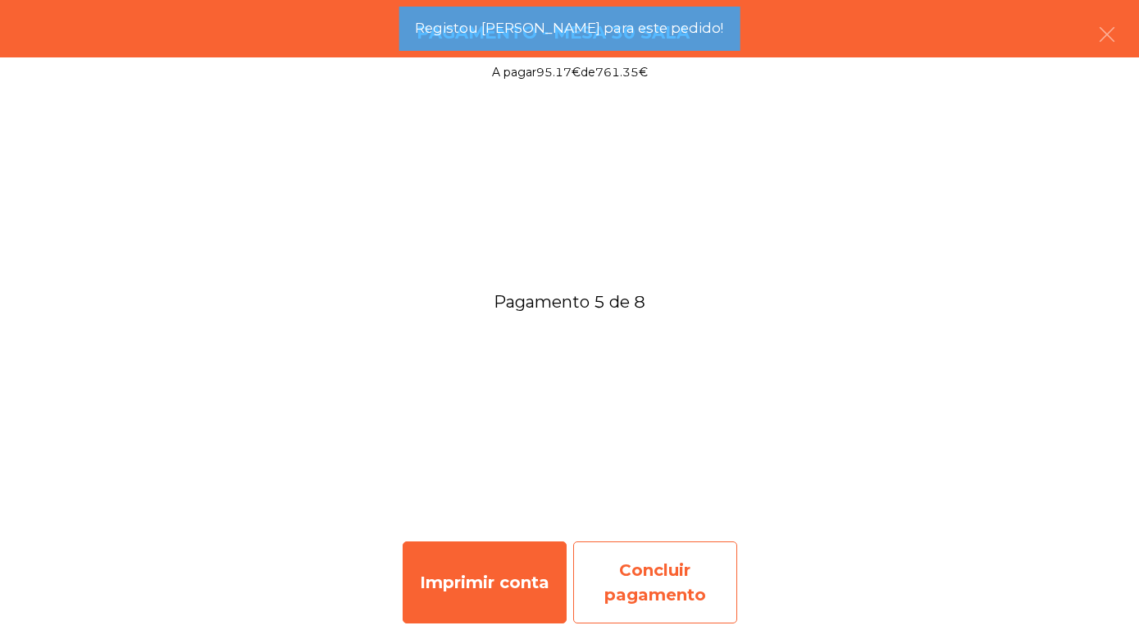
click at [654, 597] on div "Concluir pagamento" at bounding box center [655, 582] width 164 height 82
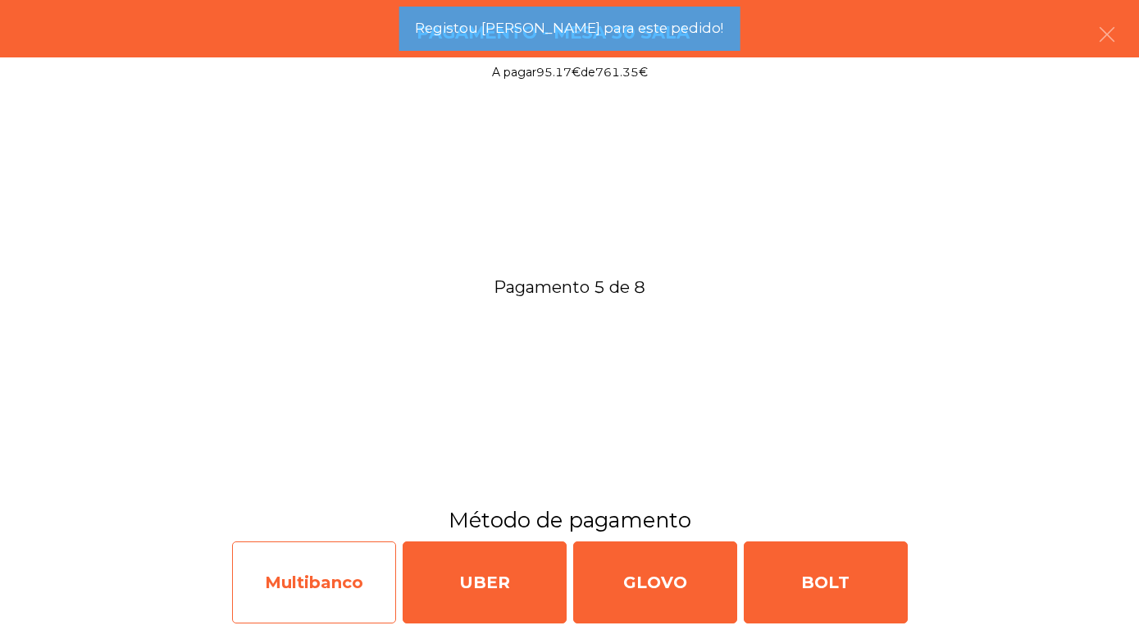
click at [321, 569] on div "Multibanco" at bounding box center [314, 582] width 164 height 82
select select "**"
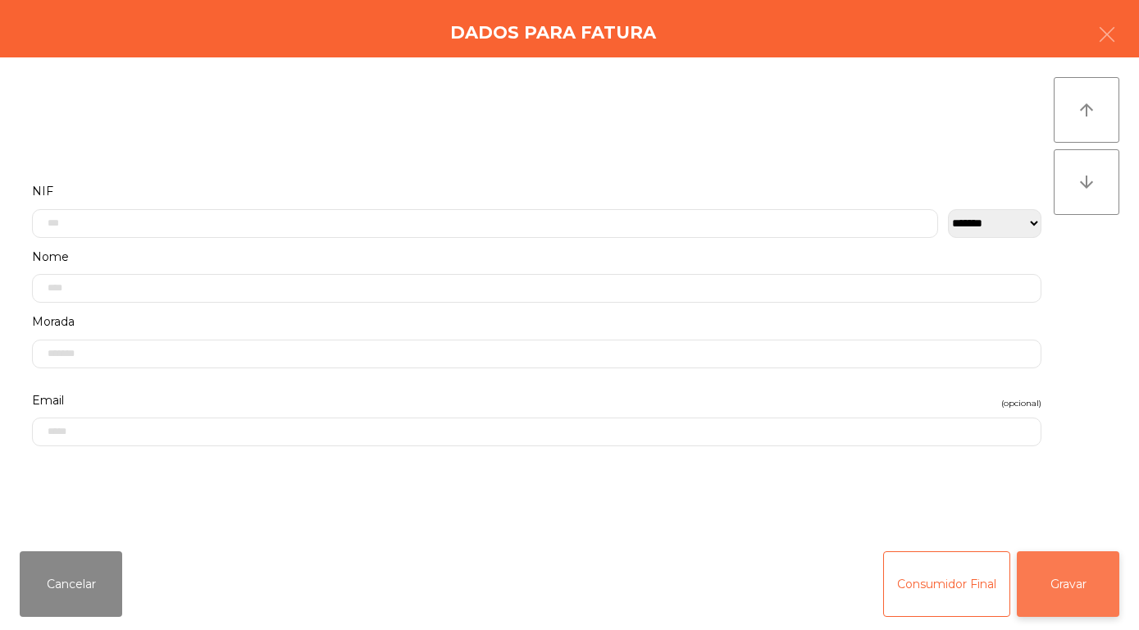
click at [1065, 590] on button "Gravar" at bounding box center [1068, 584] width 103 height 66
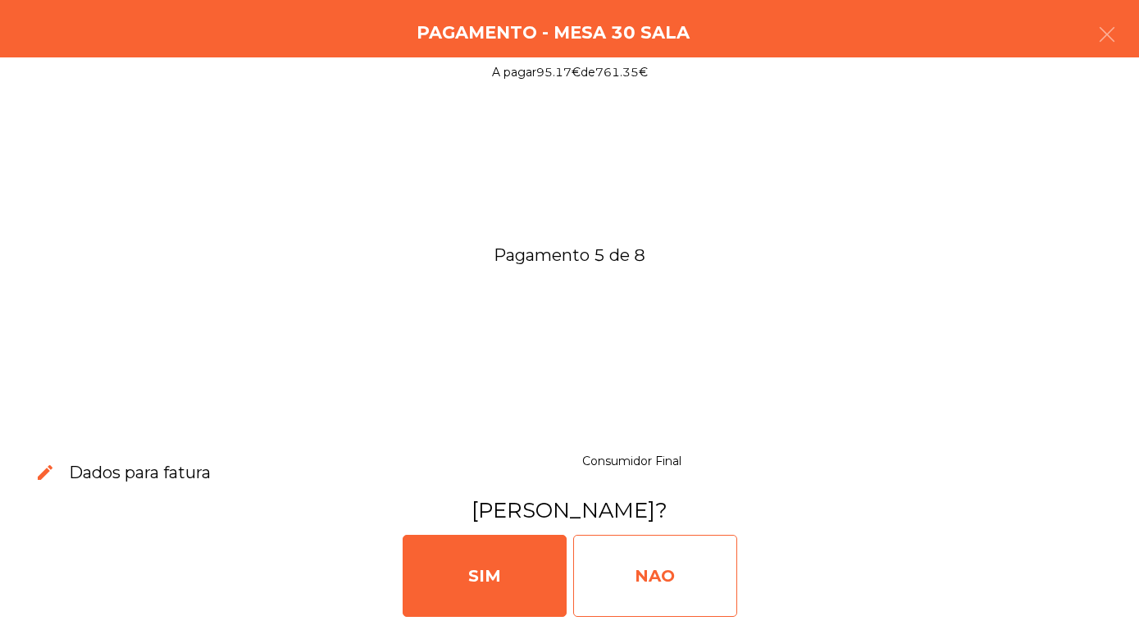
click at [654, 575] on div "NAO" at bounding box center [655, 576] width 164 height 82
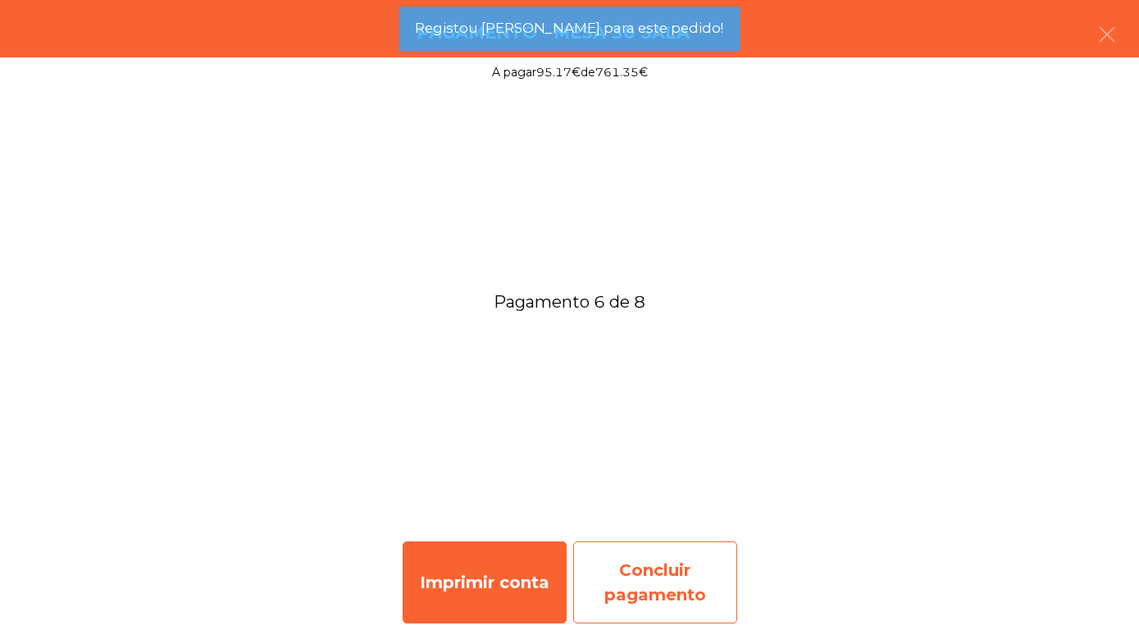
click at [663, 576] on div "Concluir pagamento" at bounding box center [655, 582] width 164 height 82
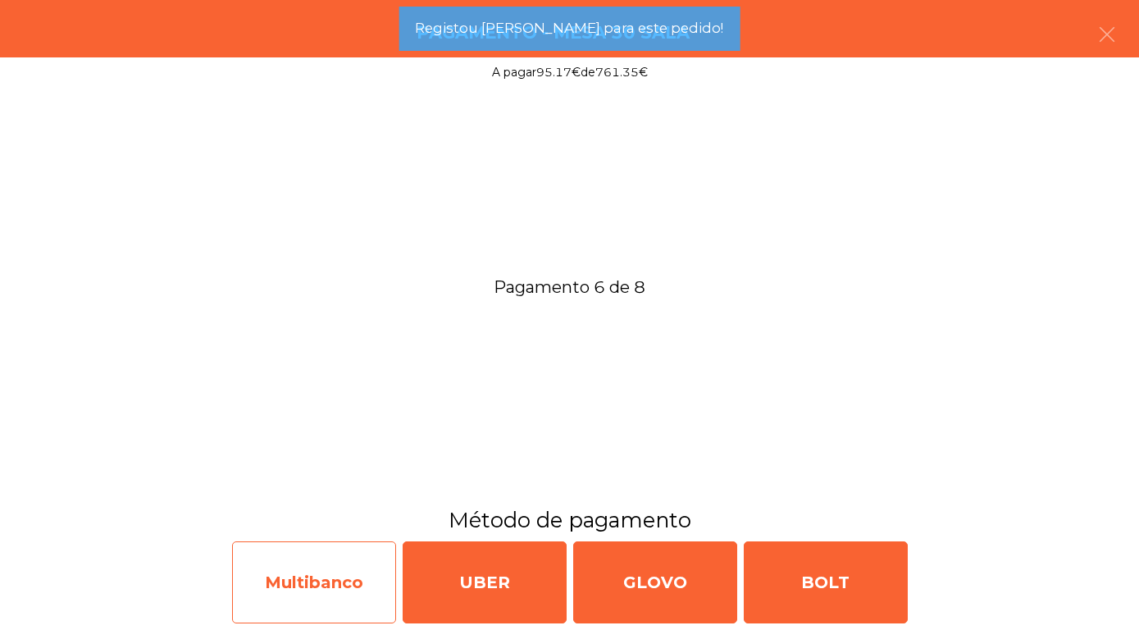
click at [318, 567] on div "Multibanco" at bounding box center [314, 582] width 164 height 82
select select "**"
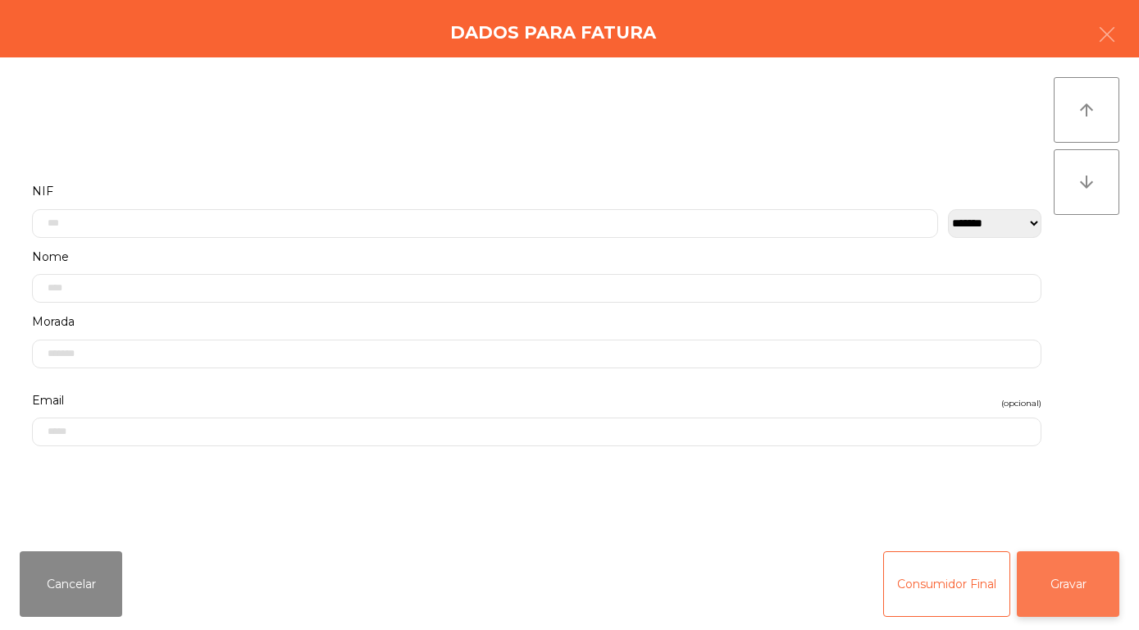
click at [1082, 586] on button "Gravar" at bounding box center [1068, 584] width 103 height 66
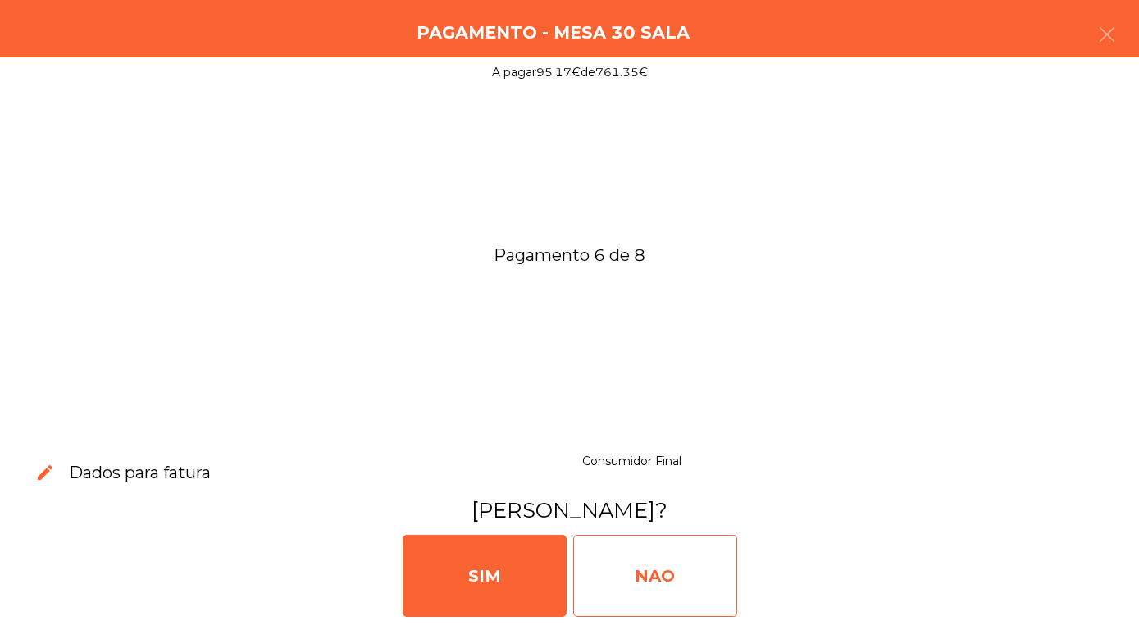
click at [650, 581] on div "NAO" at bounding box center [655, 576] width 164 height 82
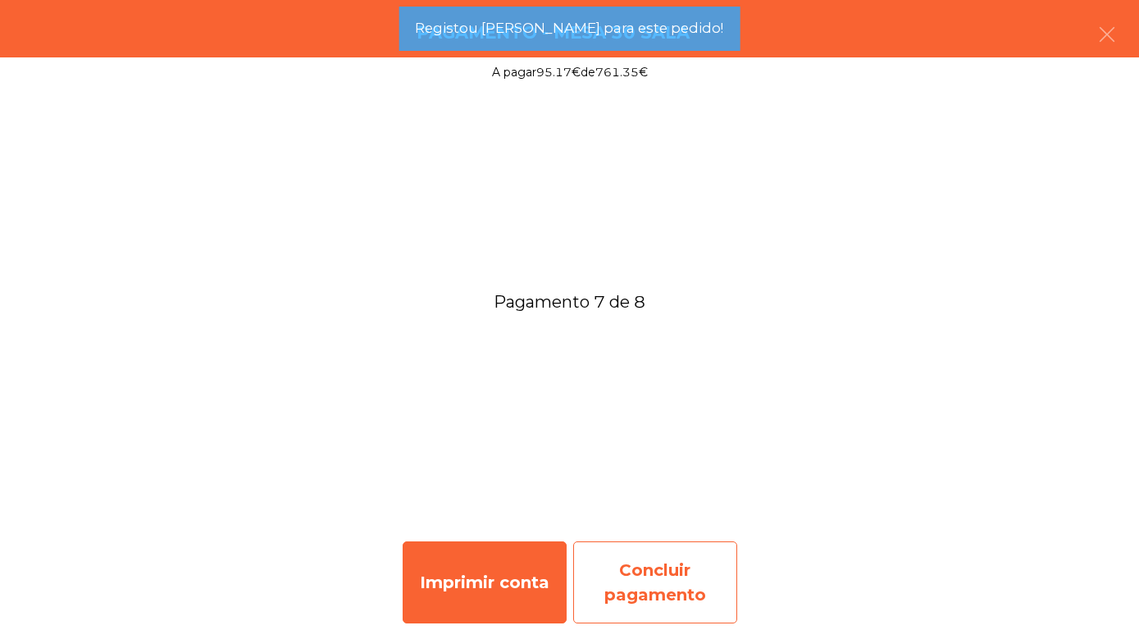
click at [663, 590] on div "Concluir pagamento" at bounding box center [655, 582] width 164 height 82
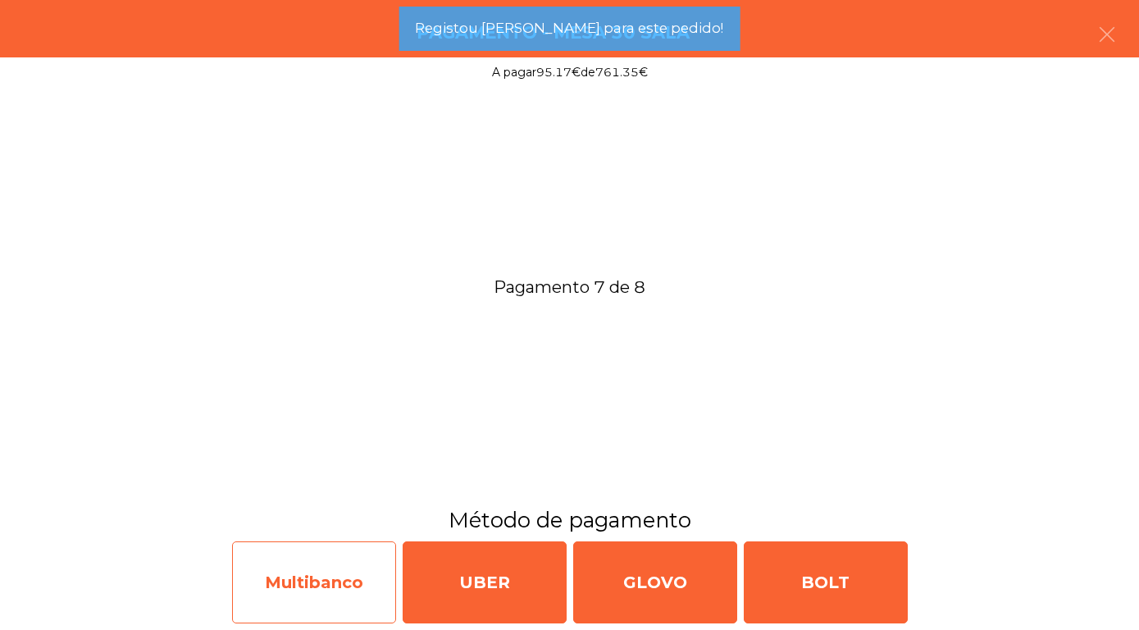
click at [325, 580] on div "Multibanco" at bounding box center [314, 582] width 164 height 82
select select "**"
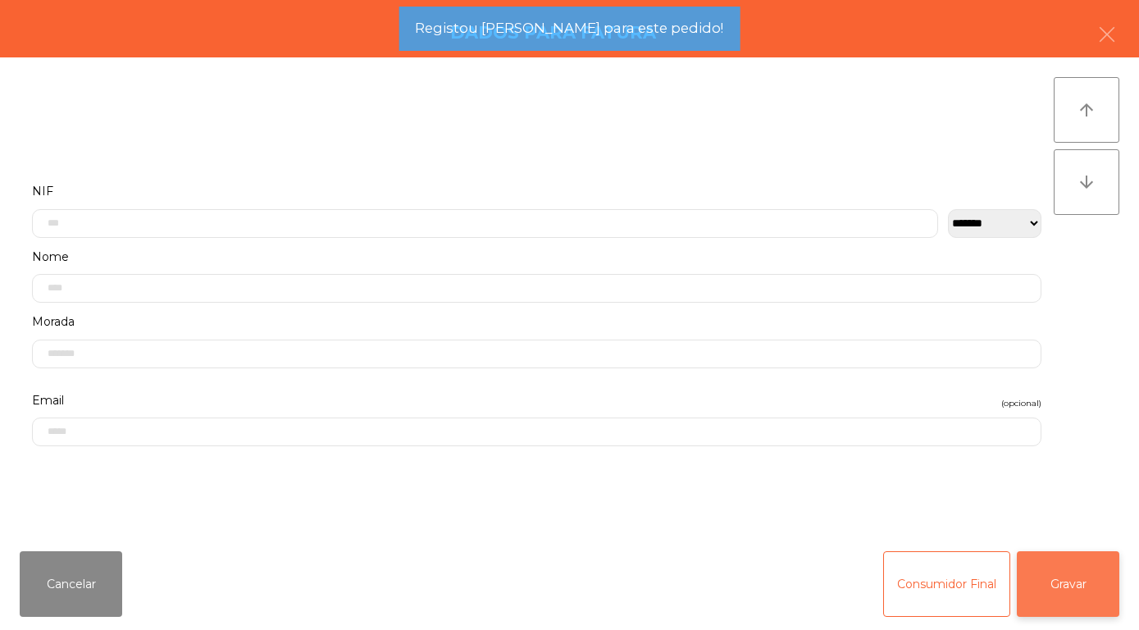
click at [1069, 582] on button "Gravar" at bounding box center [1068, 584] width 103 height 66
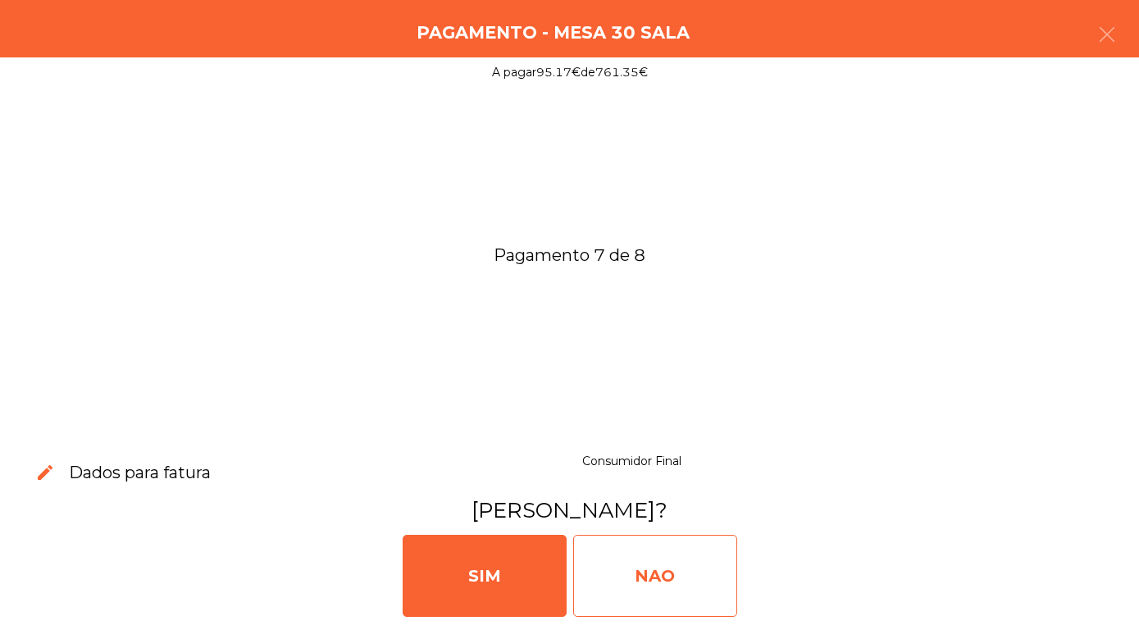
click at [671, 587] on div "NAO" at bounding box center [655, 576] width 164 height 82
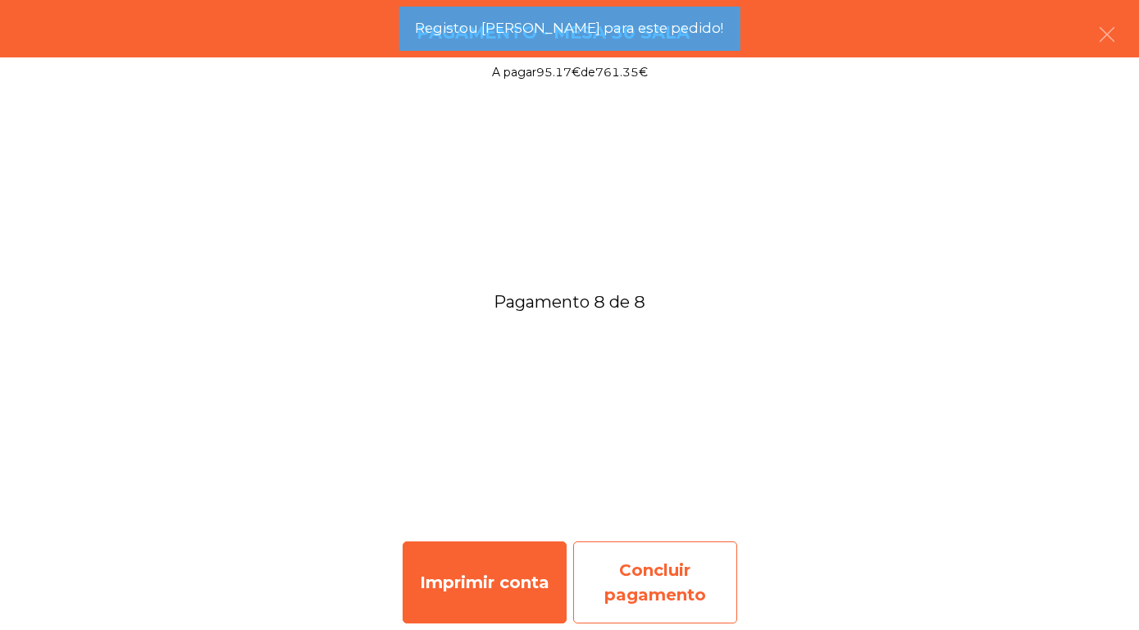
click at [675, 569] on div "Concluir pagamento" at bounding box center [655, 582] width 164 height 82
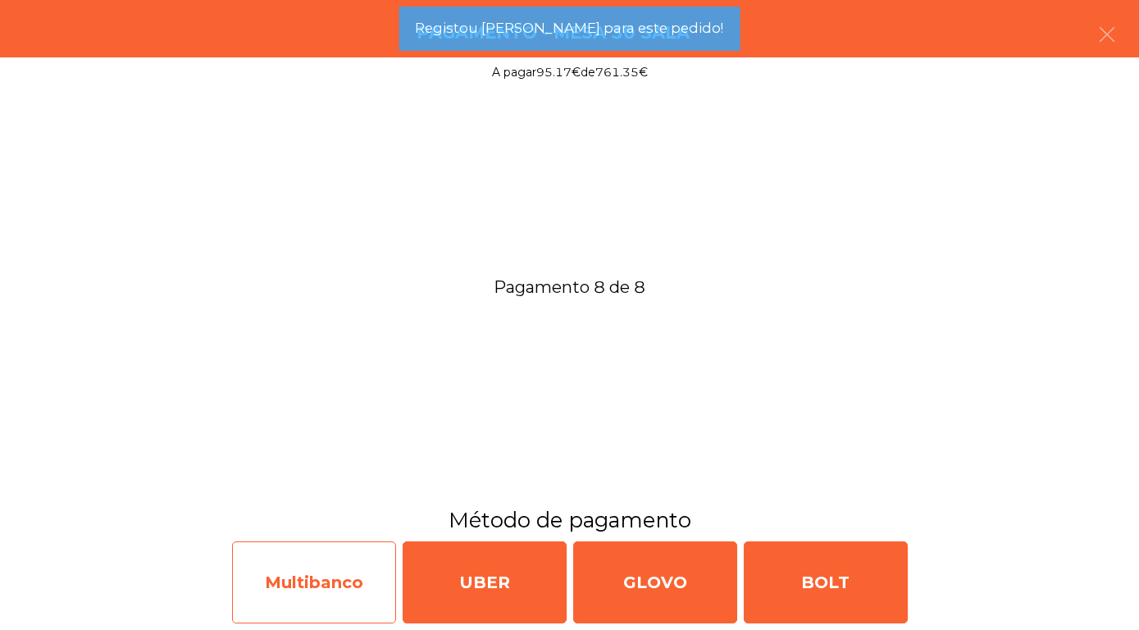
click at [311, 582] on div "Multibanco" at bounding box center [314, 582] width 164 height 82
select select "**"
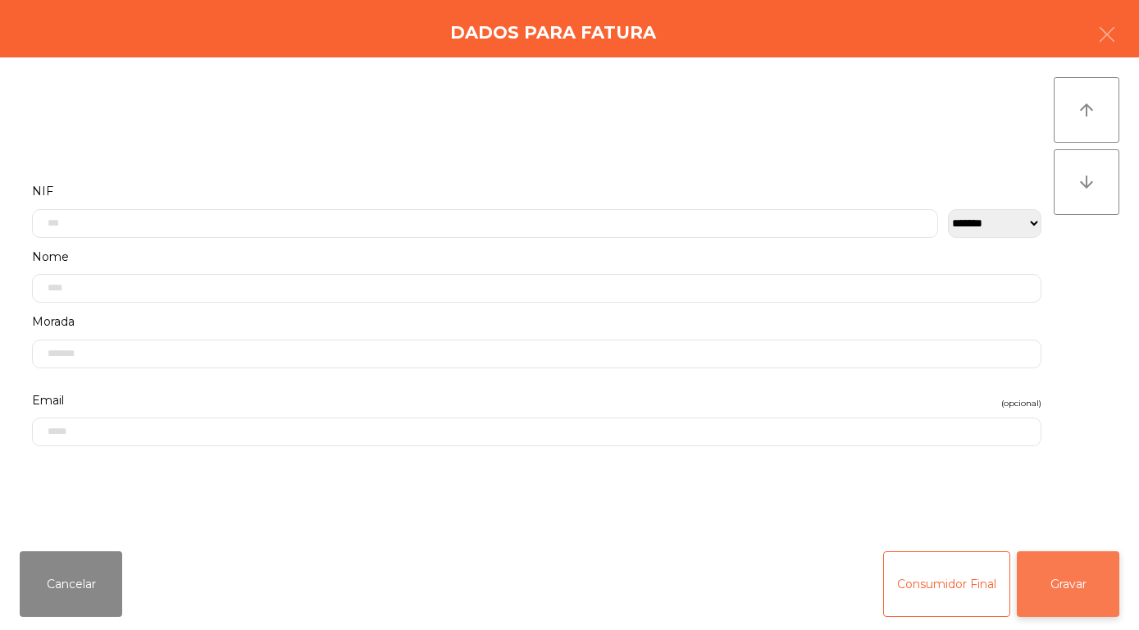
click at [1068, 581] on button "Gravar" at bounding box center [1068, 584] width 103 height 66
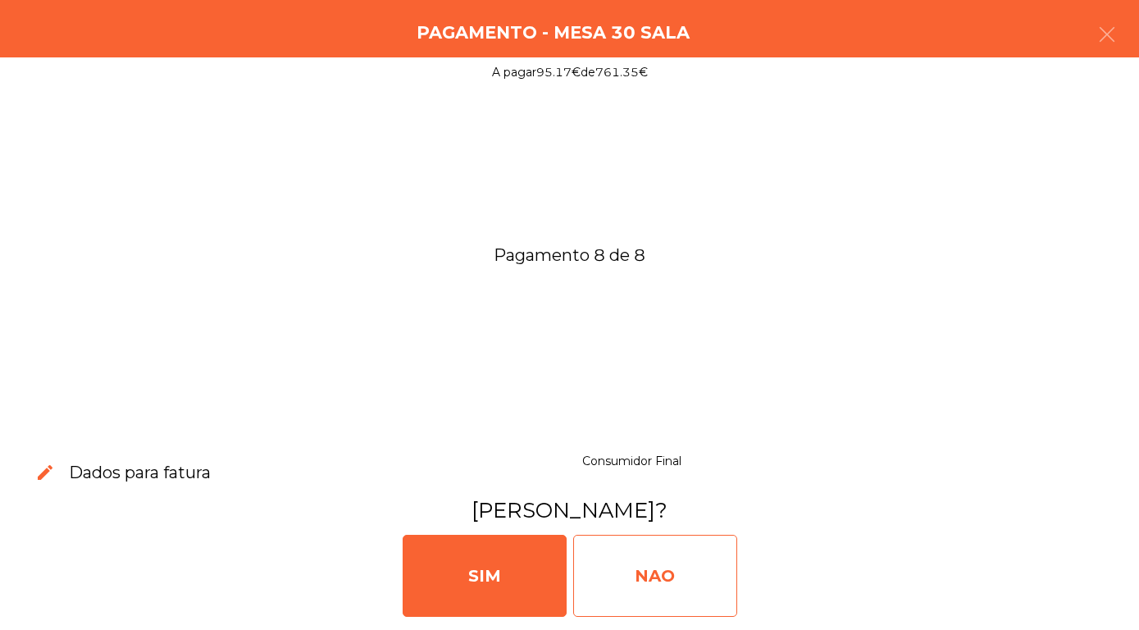
click at [676, 576] on div "NAO" at bounding box center [655, 576] width 164 height 82
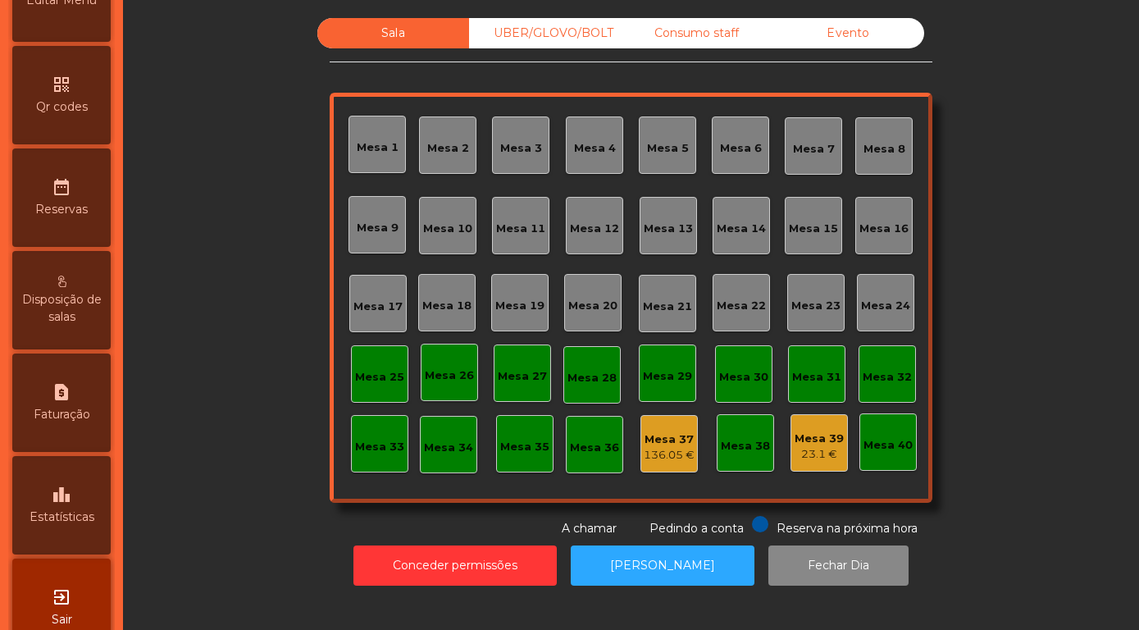
scroll to position [469, 0]
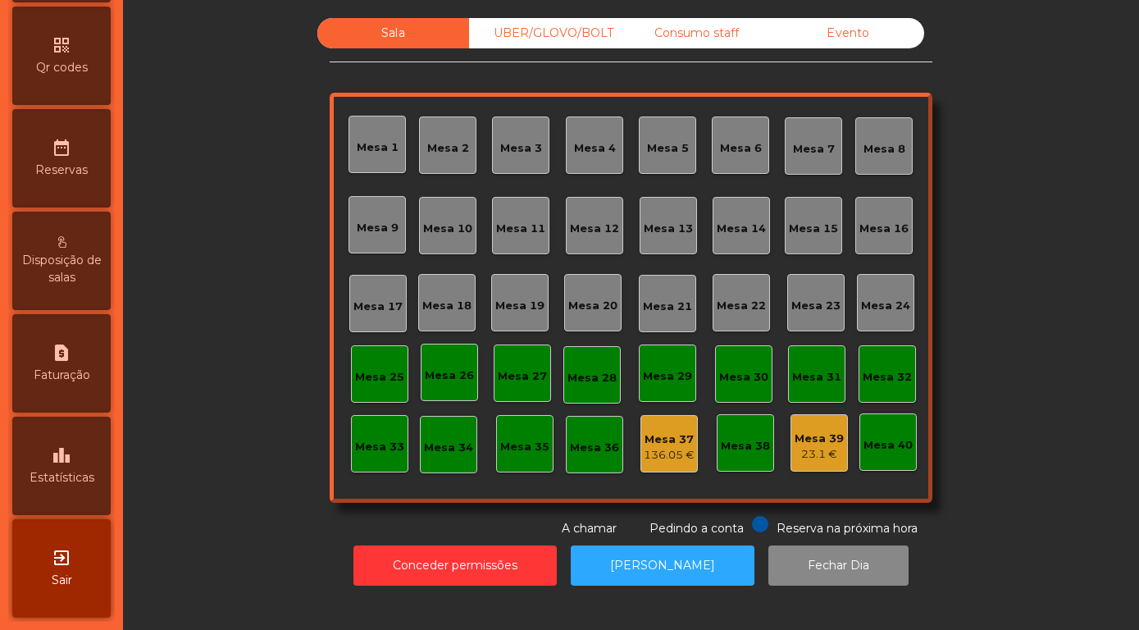
click at [69, 470] on span "Estatísticas" at bounding box center [62, 477] width 65 height 17
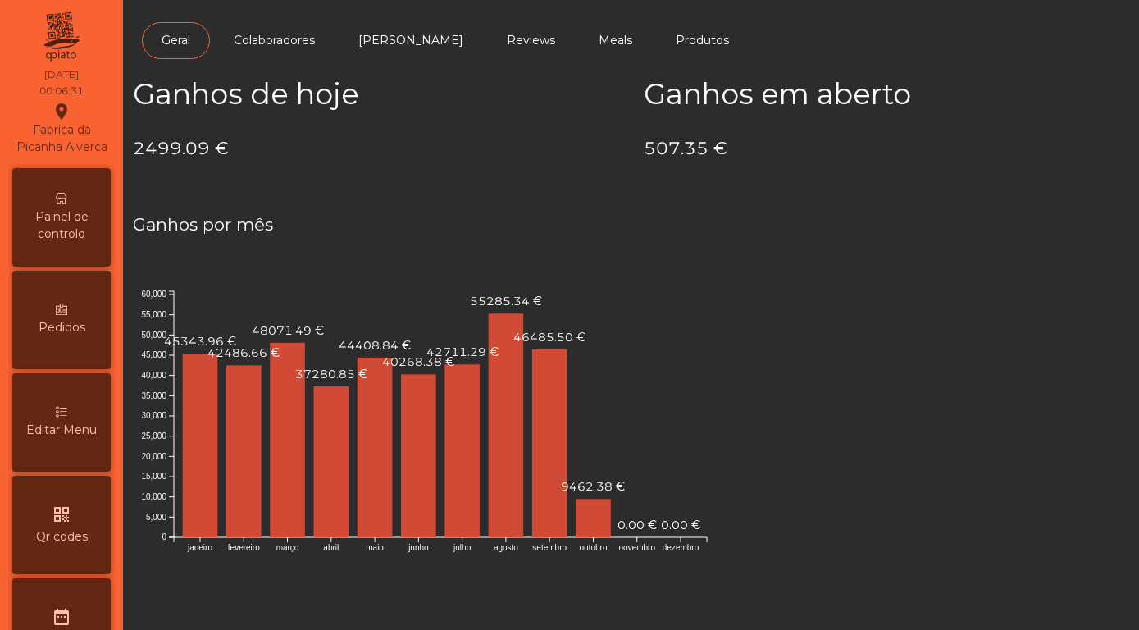
click at [77, 232] on span "Painel de controlo" at bounding box center [61, 225] width 90 height 34
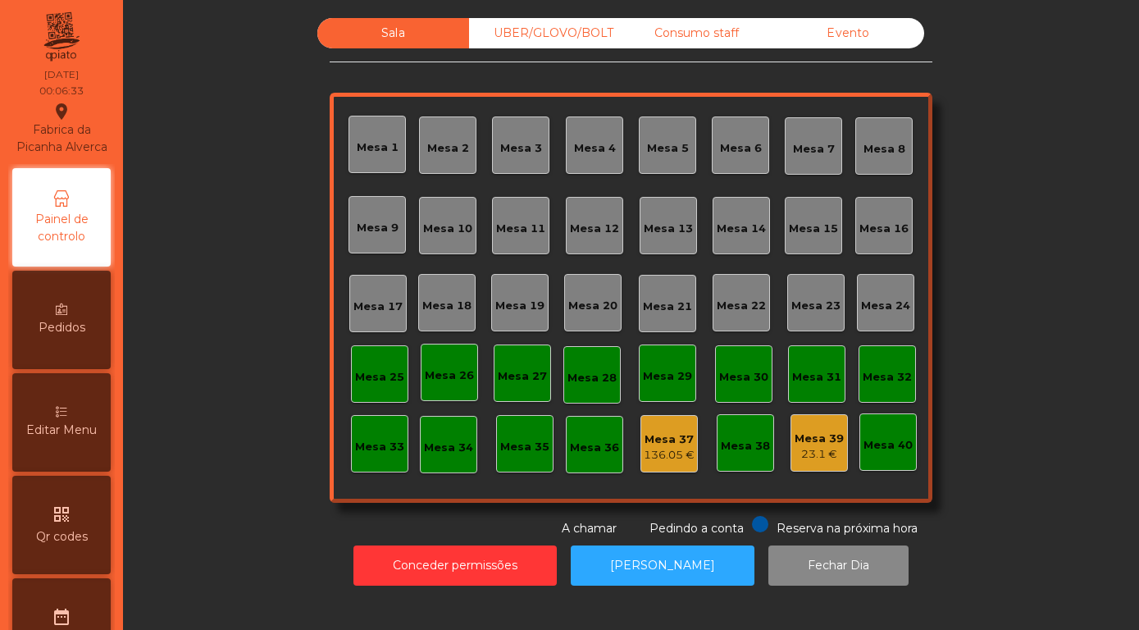
click at [848, 35] on div "Sala UBER/GLOVO/BOLT Consumo staff Evento" at bounding box center [620, 33] width 607 height 30
click at [847, 44] on div "Evento" at bounding box center [848, 33] width 152 height 30
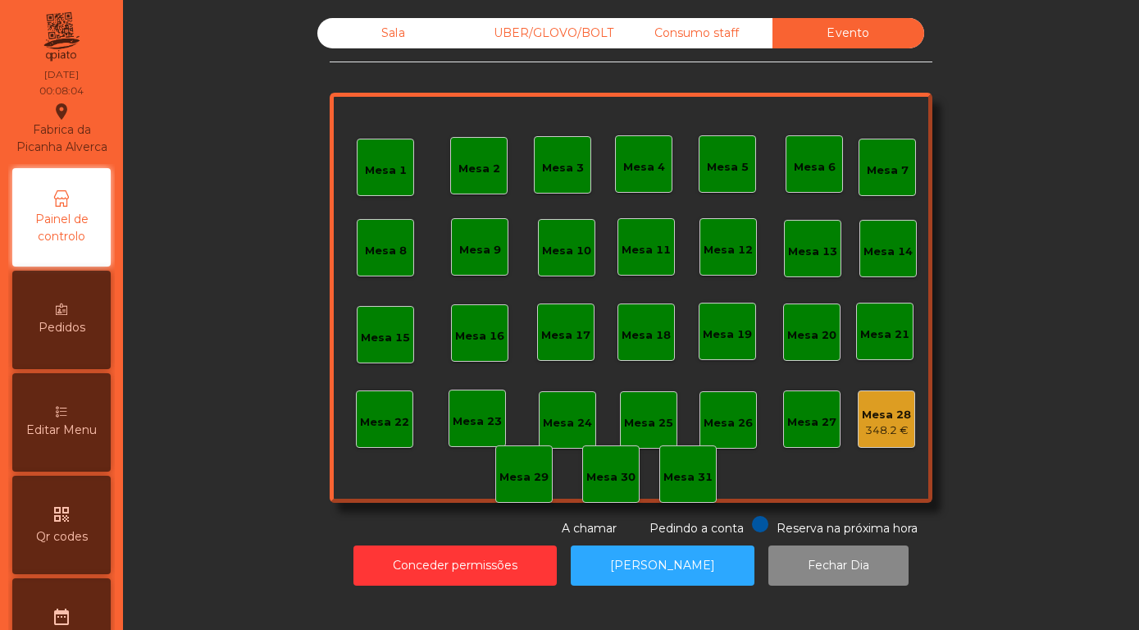
click at [878, 423] on div "Mesa 28" at bounding box center [886, 415] width 49 height 16
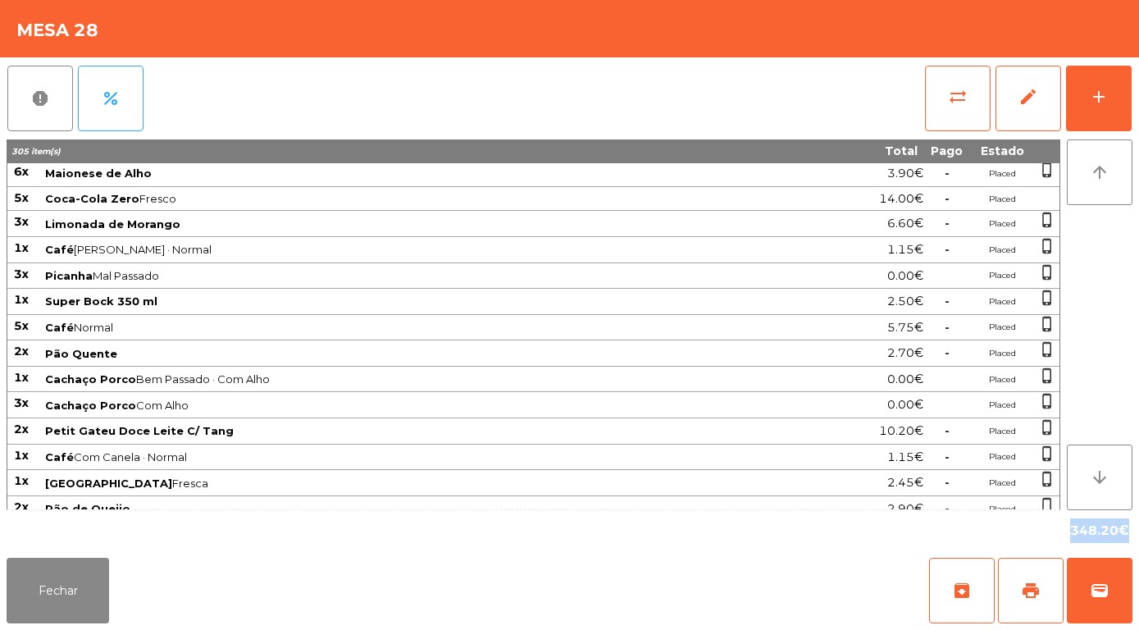
scroll to position [1339, 0]
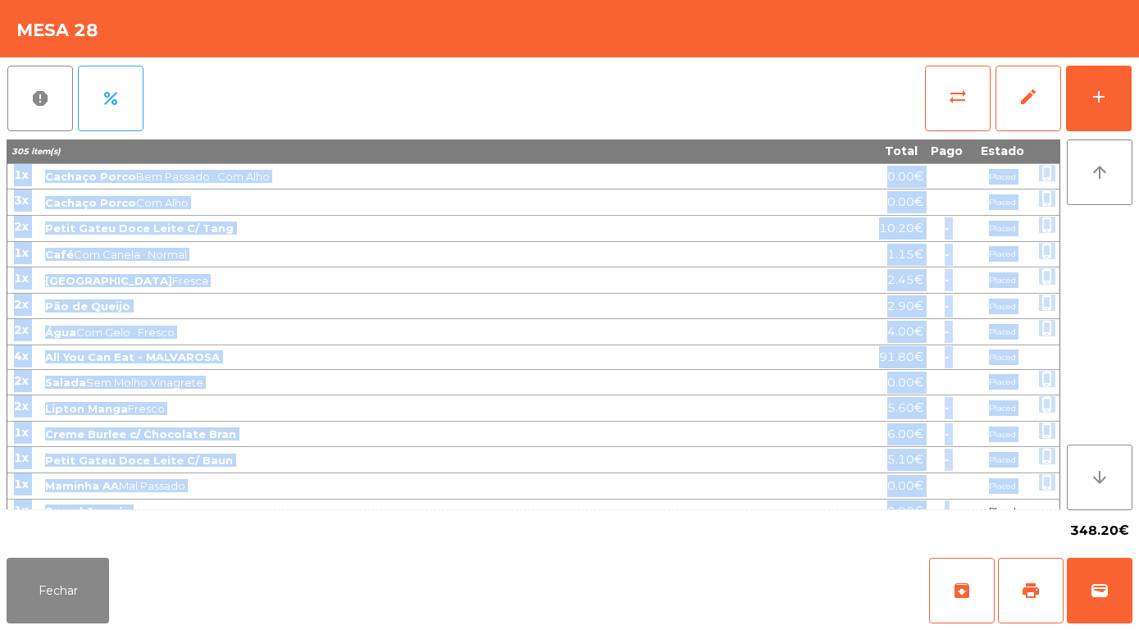
drag, startPoint x: 15, startPoint y: 176, endPoint x: 927, endPoint y: 502, distance: 969.0
copy tbody "9l Ipsumdo Sitam 0.33€ - Consec 9a Elitsed Doe Tempori 9.11€ Utlabo etdol_magna…"
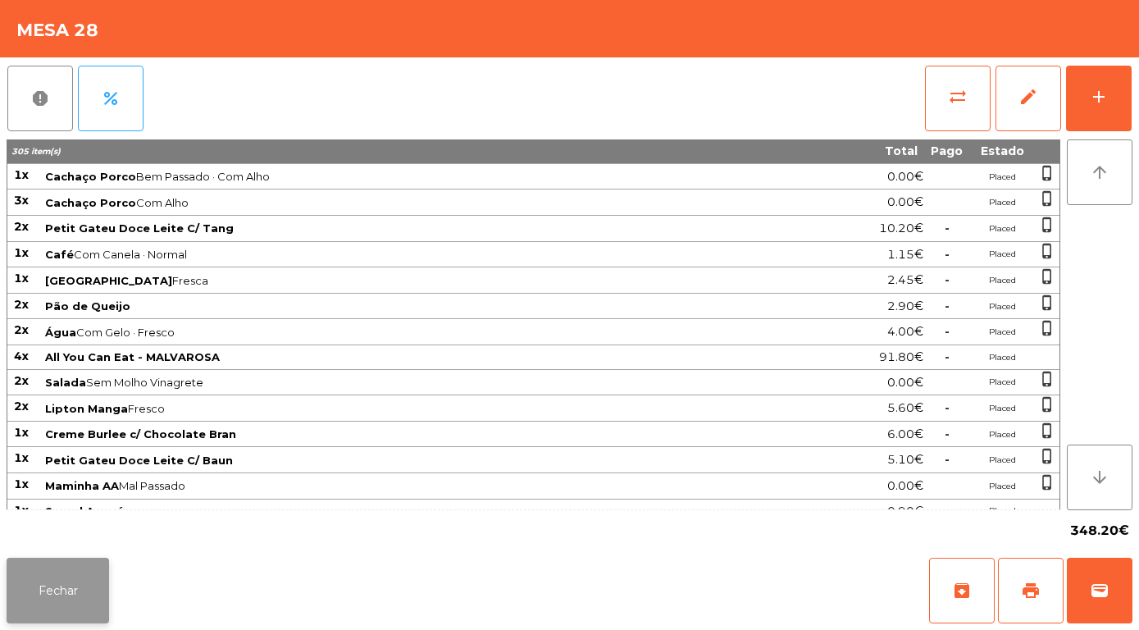
click at [48, 582] on button "Fechar" at bounding box center [58, 591] width 103 height 66
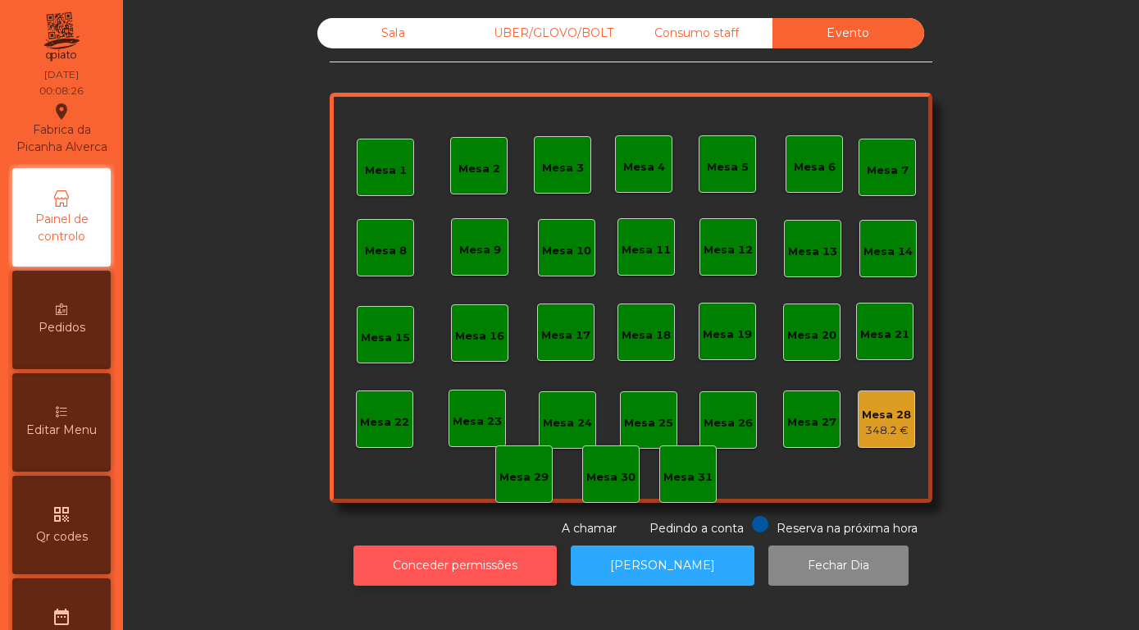
click at [467, 586] on button "Conceder permissões" at bounding box center [454, 565] width 203 height 40
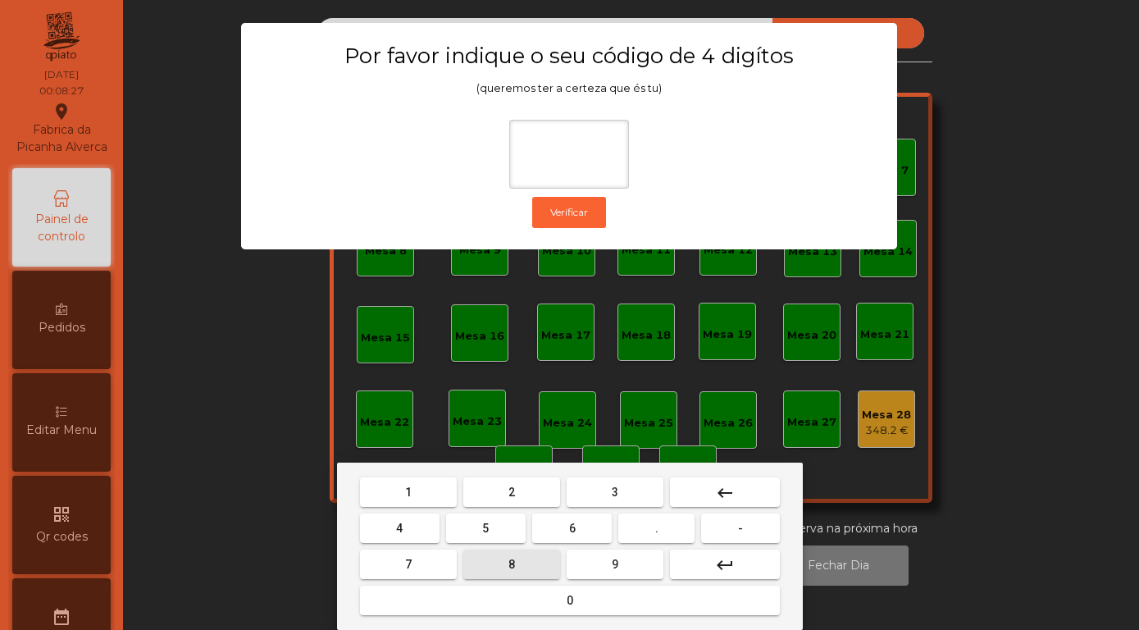
click at [528, 574] on button "8" at bounding box center [511, 564] width 97 height 30
click at [399, 530] on span "4" at bounding box center [399, 528] width 7 height 13
click at [492, 534] on button "5" at bounding box center [486, 528] width 80 height 30
click at [417, 558] on button "7" at bounding box center [408, 564] width 97 height 30
type input "****"
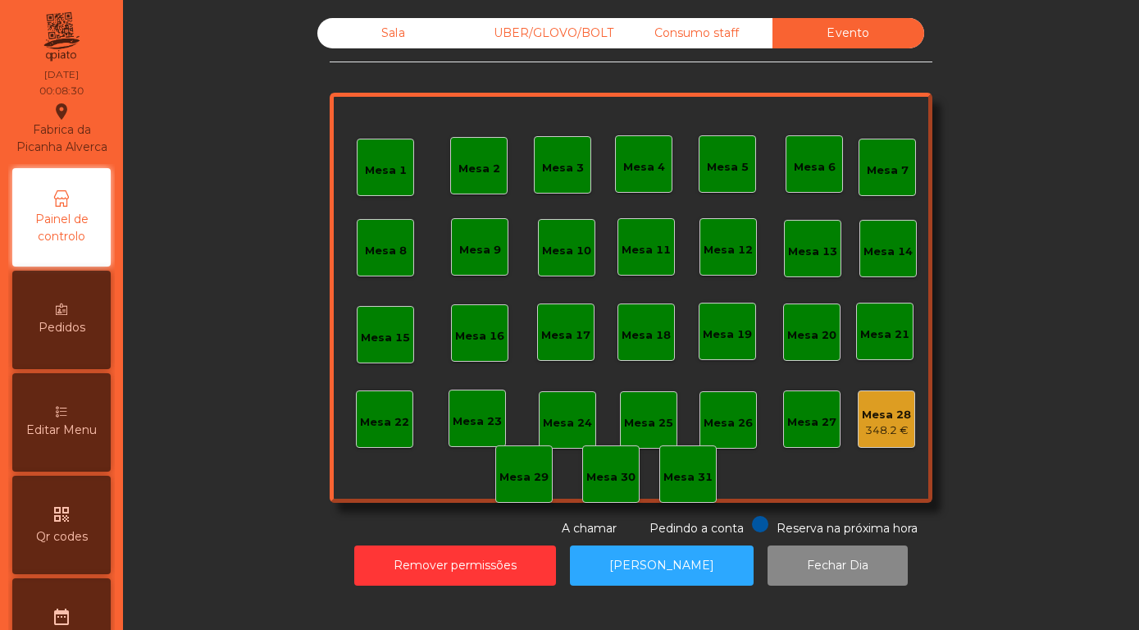
click at [884, 439] on div "348.2 €" at bounding box center [886, 430] width 49 height 16
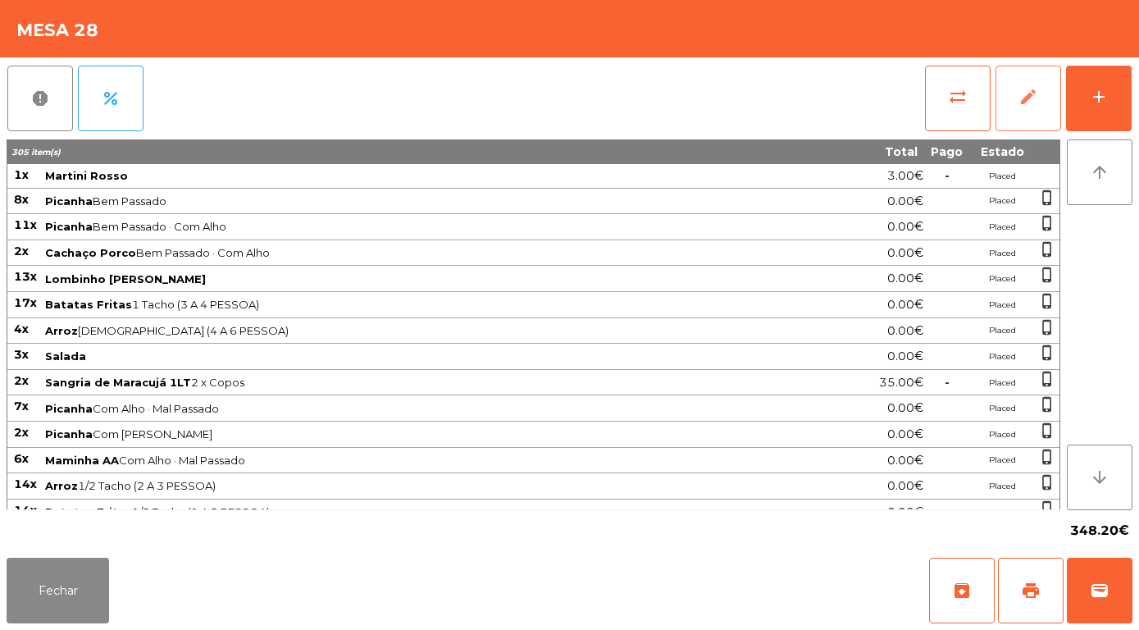
click at [1036, 96] on span "edit" at bounding box center [1028, 97] width 20 height 20
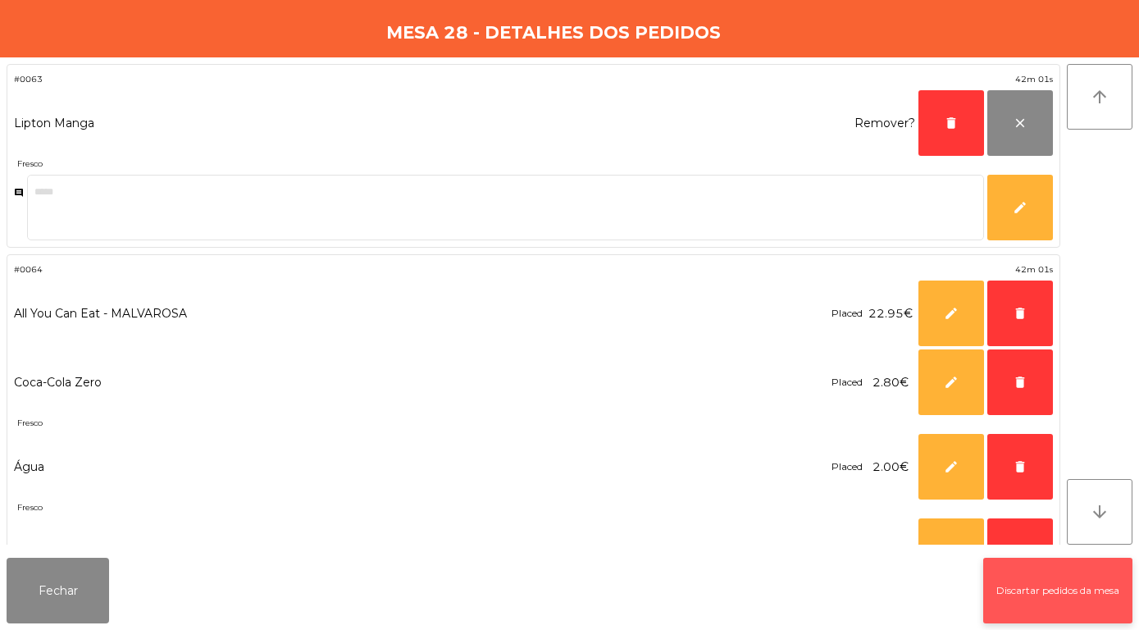
click at [1063, 592] on button "Discartar pedidos da mesa" at bounding box center [1057, 591] width 149 height 66
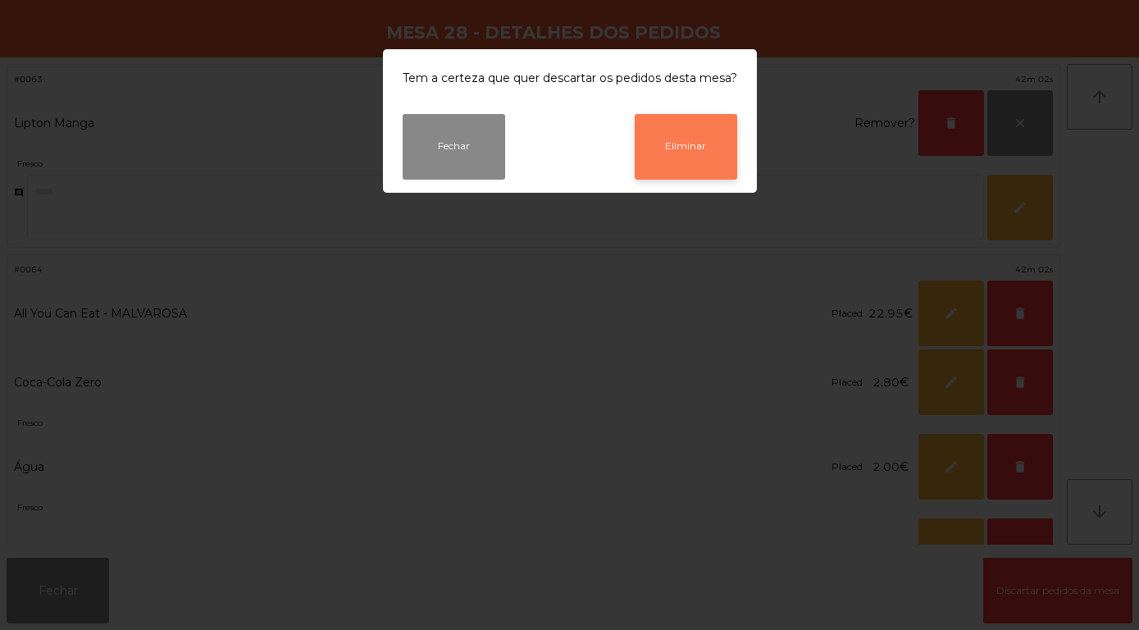
click at [694, 163] on button "Eliminar" at bounding box center [686, 147] width 103 height 66
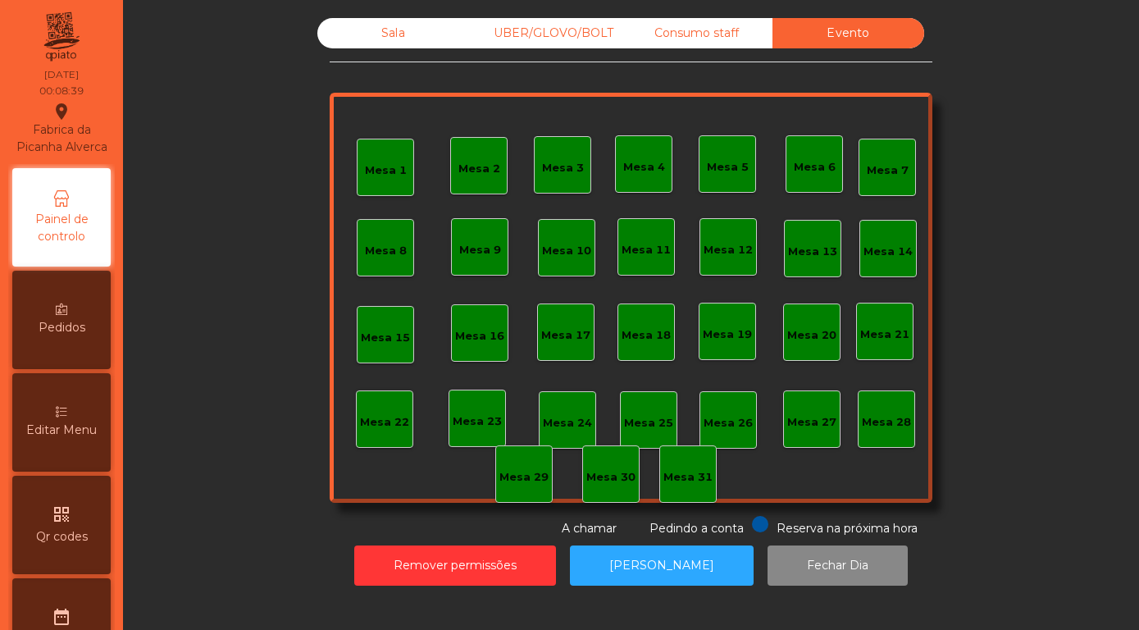
click at [394, 48] on div "Sala" at bounding box center [393, 33] width 152 height 30
